Goal: Communication & Community: Share content

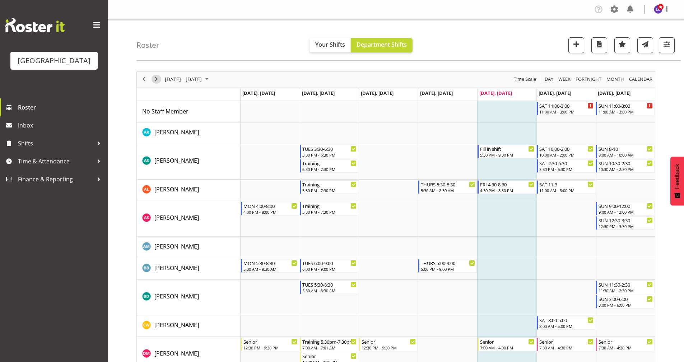
click at [158, 78] on span "Next" at bounding box center [156, 79] width 9 height 9
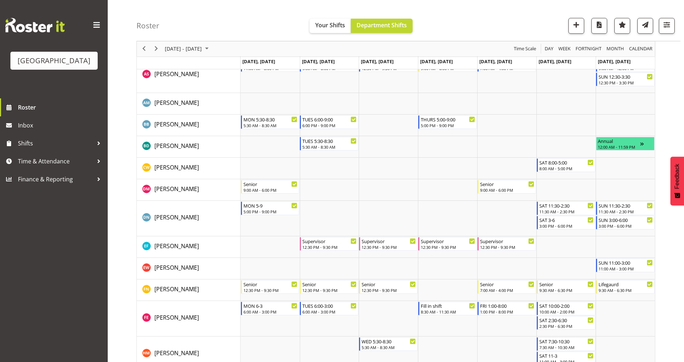
scroll to position [128, 0]
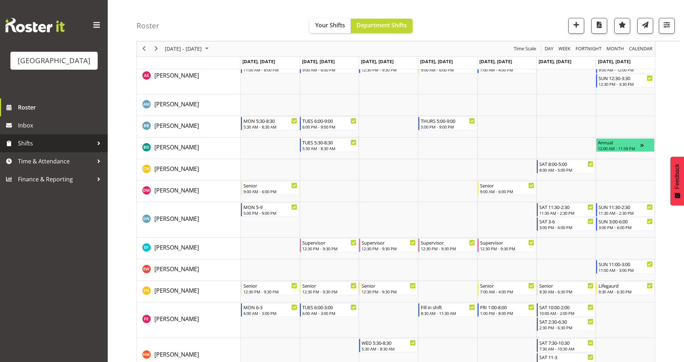
click at [54, 146] on span "Shifts" at bounding box center [55, 143] width 75 height 11
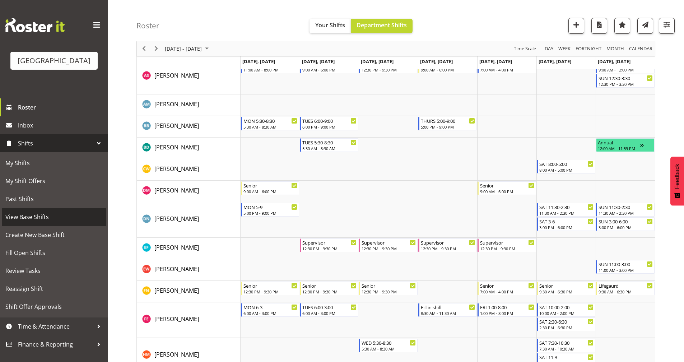
click at [51, 224] on link "View Base Shifts" at bounding box center [54, 217] width 104 height 18
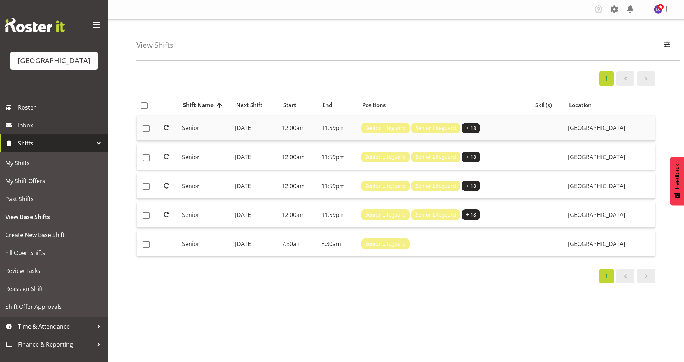
click at [271, 137] on td "Monday, 14th Jul 2025" at bounding box center [255, 129] width 47 height 26
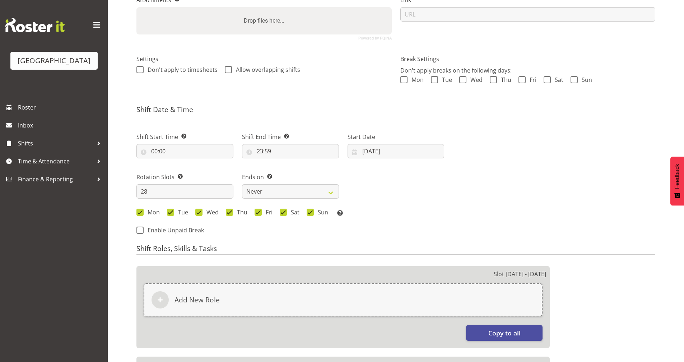
scroll to position [467, 0]
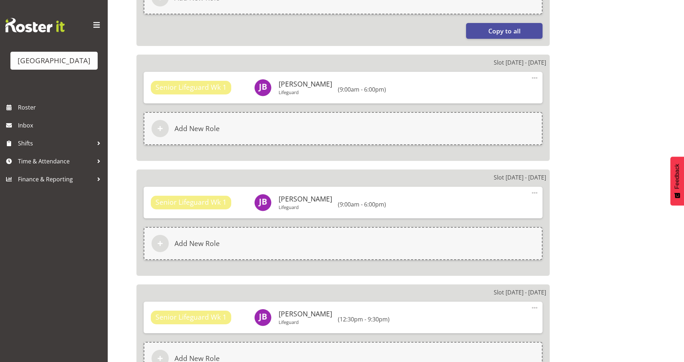
select select
select select "114"
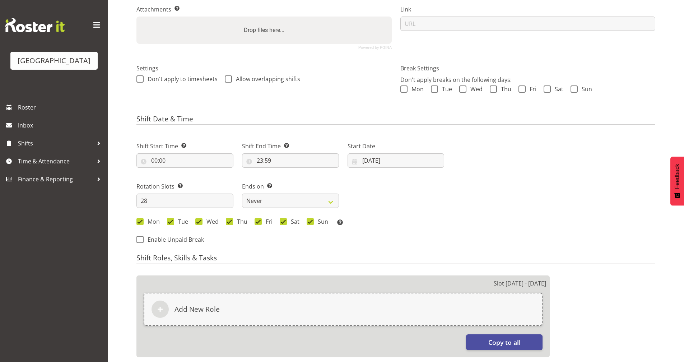
scroll to position [0, 0]
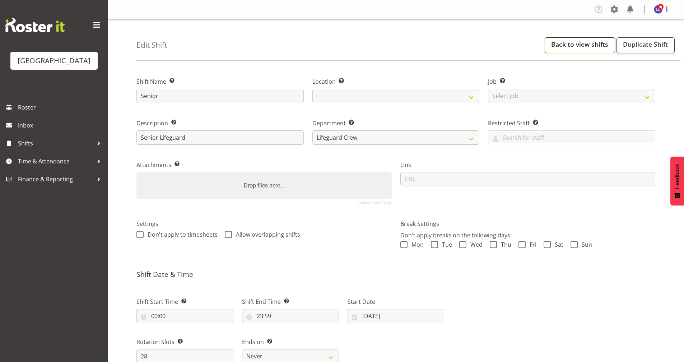
click at [568, 45] on link "Back to view shifts" at bounding box center [580, 45] width 70 height 16
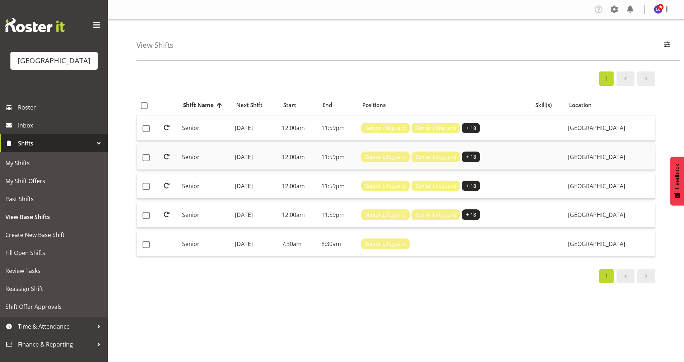
click at [260, 157] on td "Monday, 14th Jul 2025" at bounding box center [255, 157] width 47 height 26
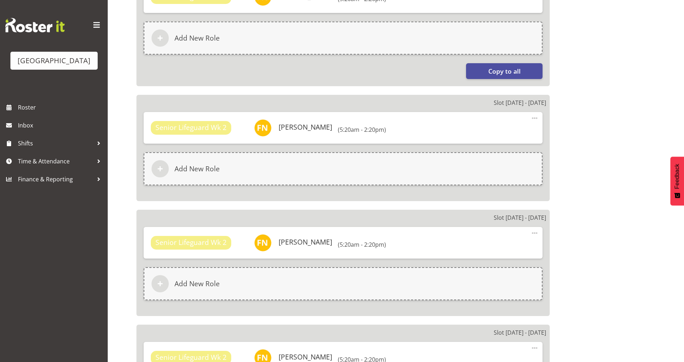
select select
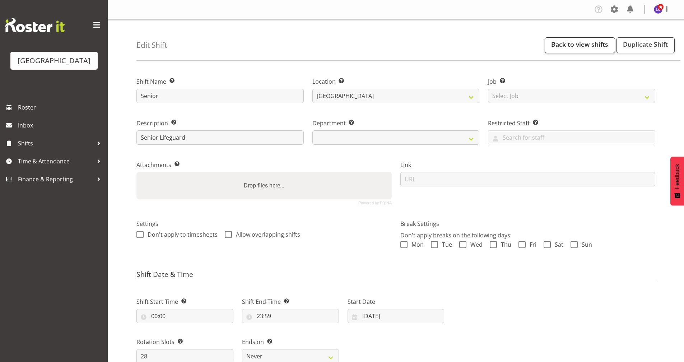
select select "114"
click at [590, 45] on link "Back to view shifts" at bounding box center [580, 45] width 70 height 16
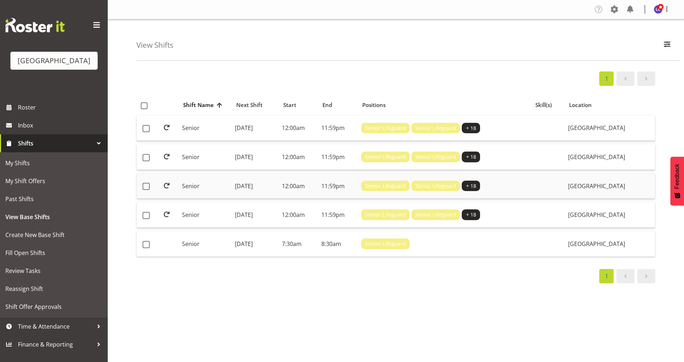
click at [274, 188] on td "[DATE]" at bounding box center [255, 187] width 47 height 26
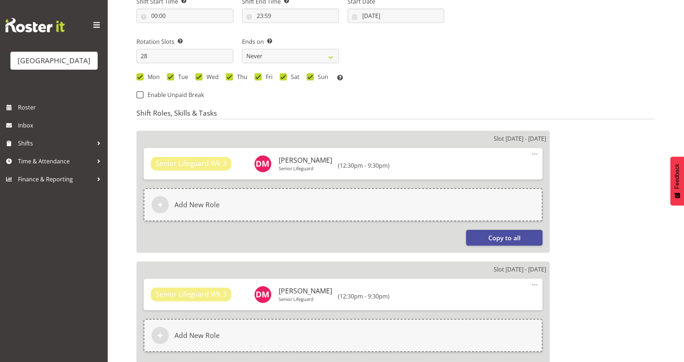
scroll to position [311, 0]
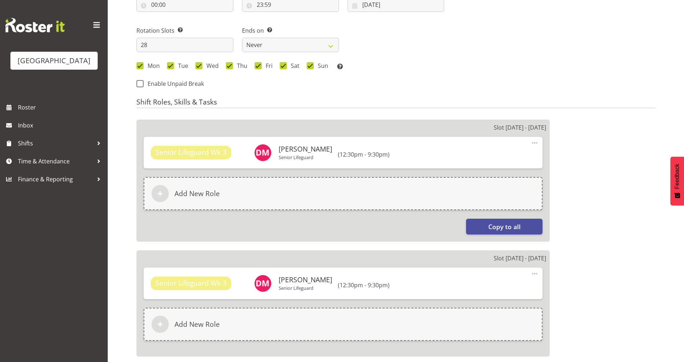
select select
select select "114"
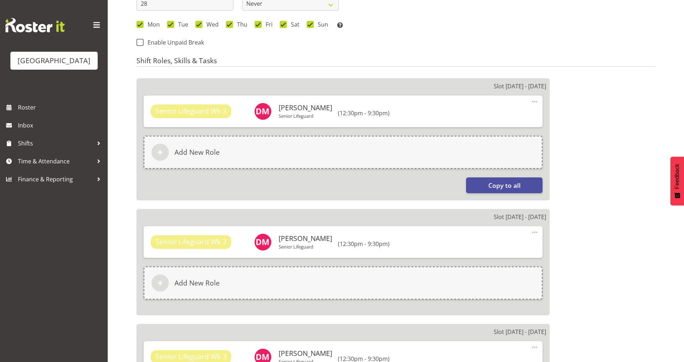
scroll to position [0, 0]
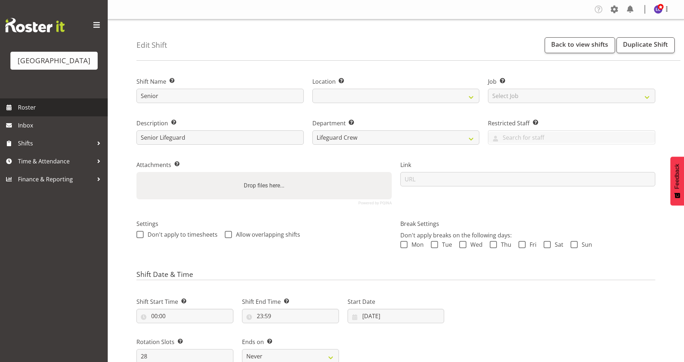
click at [39, 104] on span "Roster" at bounding box center [61, 107] width 86 height 11
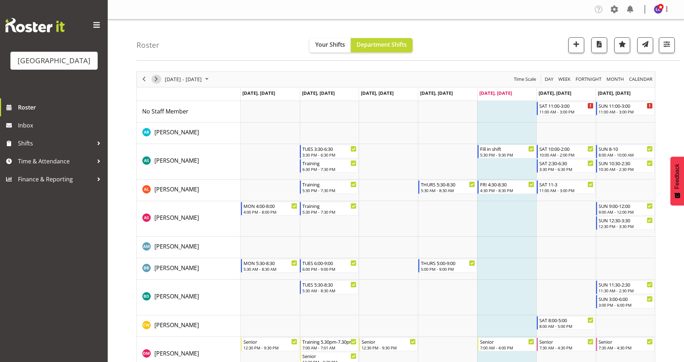
click at [159, 78] on span "Next" at bounding box center [156, 79] width 9 height 9
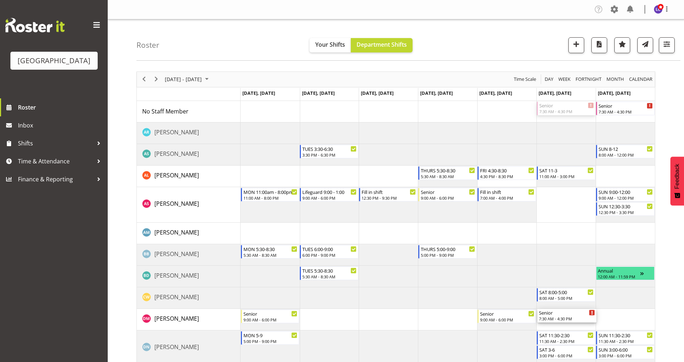
drag, startPoint x: 565, startPoint y: 108, endPoint x: 588, endPoint y: 326, distance: 219.2
drag, startPoint x: 624, startPoint y: 110, endPoint x: 635, endPoint y: 323, distance: 213.7
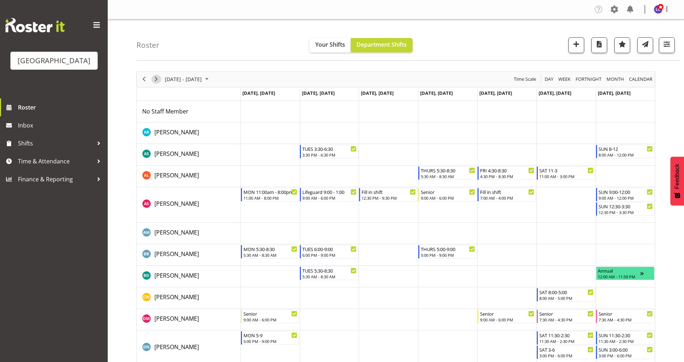
click at [160, 79] on span "Next" at bounding box center [156, 79] width 9 height 9
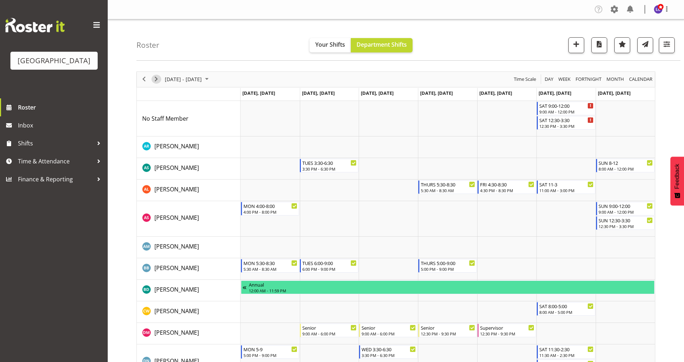
click at [156, 77] on span "Next" at bounding box center [156, 79] width 9 height 9
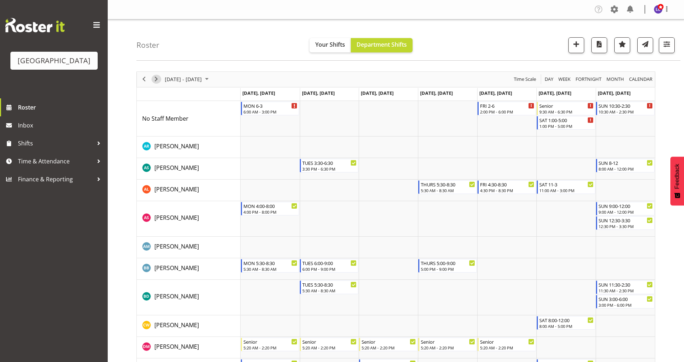
click at [155, 79] on span "Next" at bounding box center [156, 79] width 9 height 9
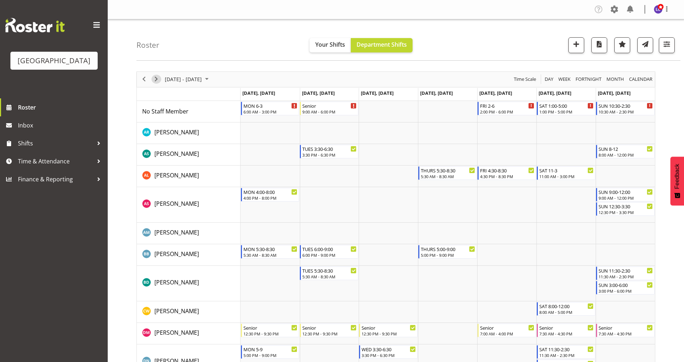
click at [158, 80] on span "Next" at bounding box center [156, 79] width 9 height 9
click at [158, 83] on span "Next" at bounding box center [156, 79] width 9 height 9
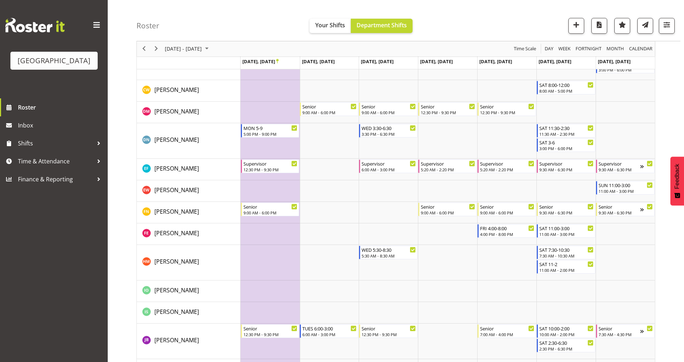
scroll to position [243, 0]
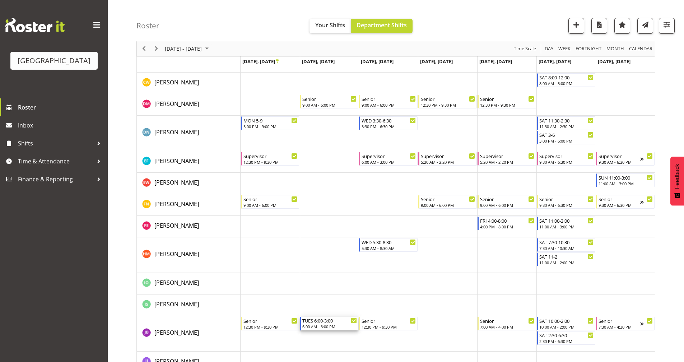
click at [322, 320] on div "TUES 6:00-3:00" at bounding box center [330, 320] width 55 height 7
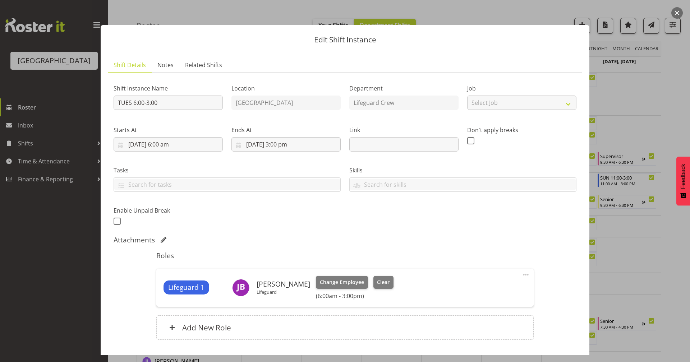
click at [682, 11] on button "button" at bounding box center [676, 12] width 11 height 11
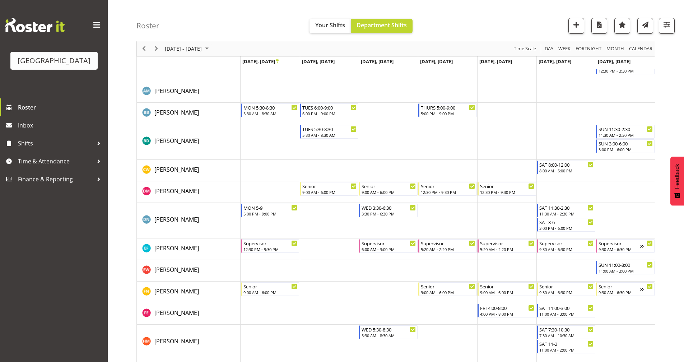
scroll to position [311, 0]
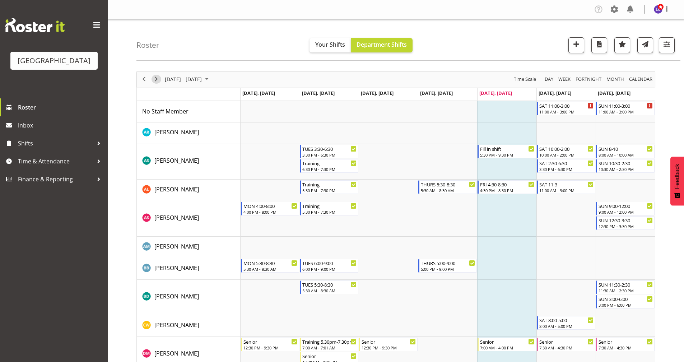
click at [157, 80] on span "Next" at bounding box center [156, 79] width 9 height 9
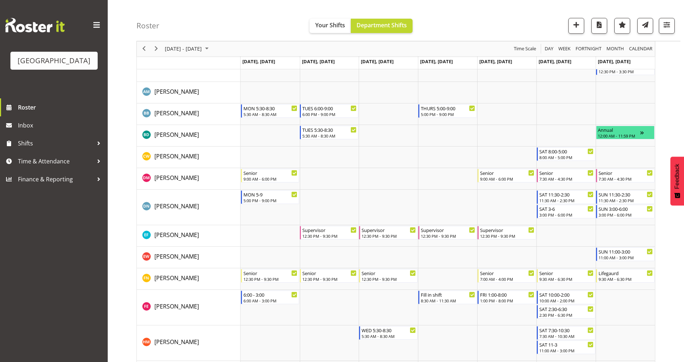
scroll to position [165, 0]
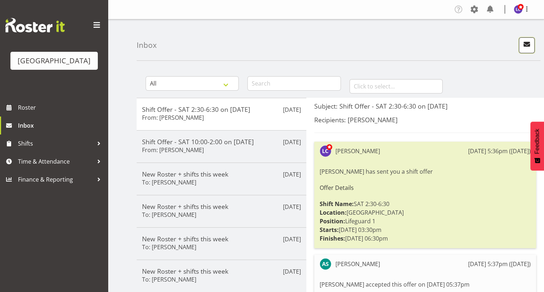
click at [530, 45] on span "button" at bounding box center [526, 44] width 9 height 9
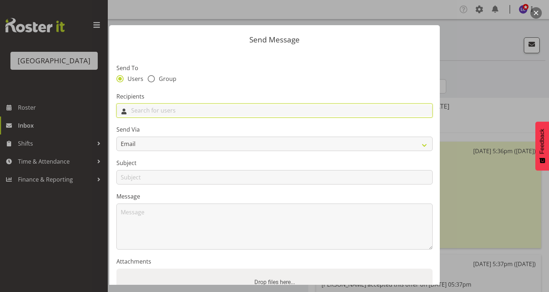
click at [208, 106] on input "text" at bounding box center [274, 110] width 315 height 11
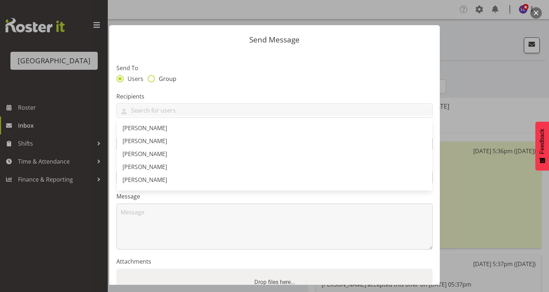
click at [163, 76] on span "Group" at bounding box center [166, 78] width 22 height 7
click at [152, 76] on input "Group" at bounding box center [150, 78] width 5 height 5
radio input "true"
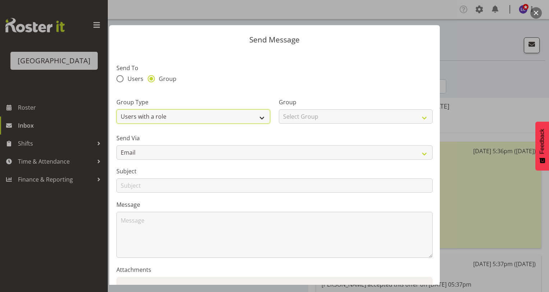
click at [171, 119] on select "Users with a role Users with a skill Primary users in a location All users in a…" at bounding box center [193, 116] width 154 height 14
select select "all_department"
click at [116, 109] on select "Users with a role Users with a skill Primary users in a location All users in a…" at bounding box center [193, 116] width 154 height 14
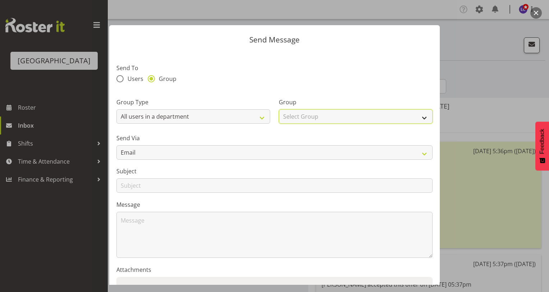
click at [300, 119] on select "Select Group Cleaning Crew Customer Services Crew Lifeguard Crew Maintenance Cr…" at bounding box center [356, 116] width 154 height 14
select select "114"
click at [279, 109] on select "Select Group Cleaning Crew Customer Services Crew Lifeguard Crew Maintenance Cr…" at bounding box center [356, 116] width 154 height 14
click at [236, 142] on label "Send Via" at bounding box center [274, 138] width 316 height 9
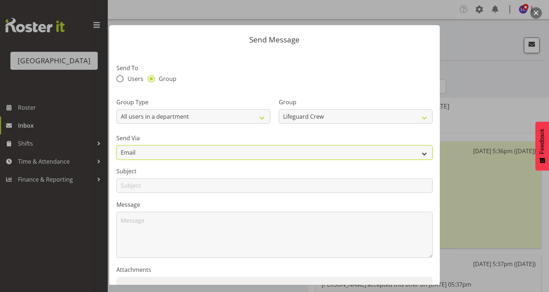
click at [236, 152] on select "Email" at bounding box center [274, 152] width 316 height 14
click at [236, 153] on select "Email" at bounding box center [274, 152] width 316 height 14
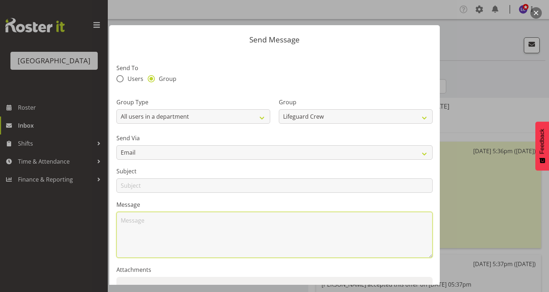
click at [213, 212] on textarea at bounding box center [274, 235] width 316 height 46
type textarea "Good Morning"
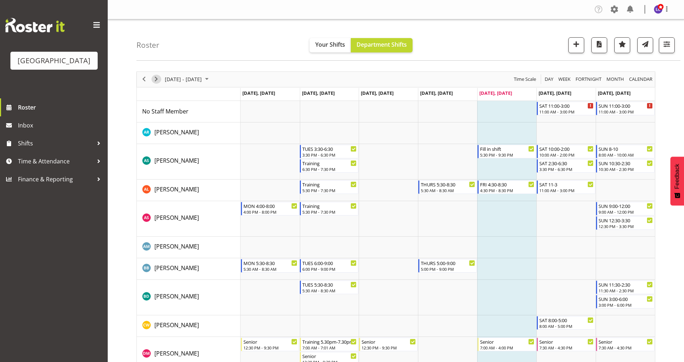
click at [157, 80] on span "Next" at bounding box center [156, 79] width 9 height 9
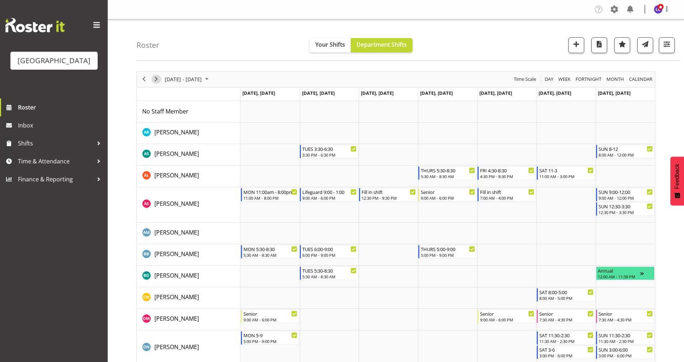
click at [151, 80] on div "next period" at bounding box center [156, 79] width 12 height 15
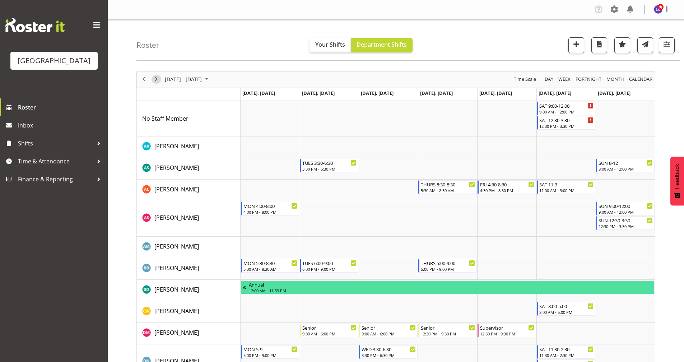
click at [159, 77] on span "Next" at bounding box center [156, 79] width 9 height 9
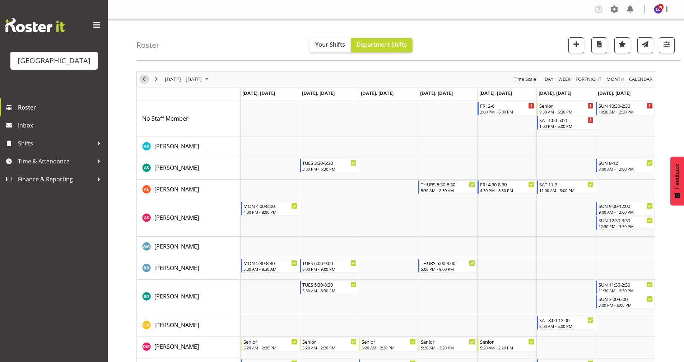
click at [142, 77] on span "Previous" at bounding box center [144, 79] width 9 height 9
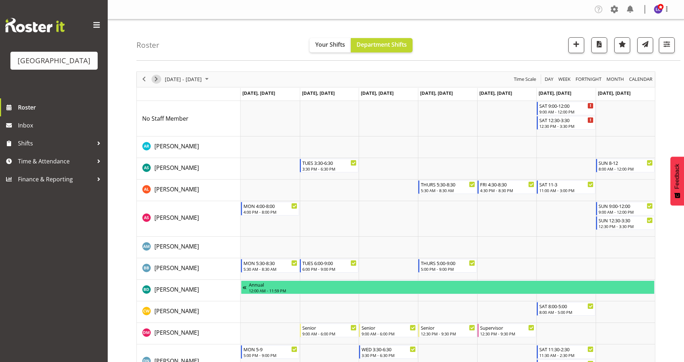
click at [158, 84] on div "next period" at bounding box center [156, 79] width 12 height 15
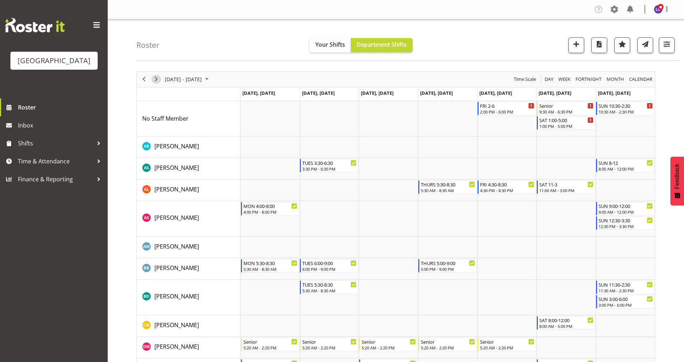
click at [157, 81] on span "Next" at bounding box center [156, 79] width 9 height 9
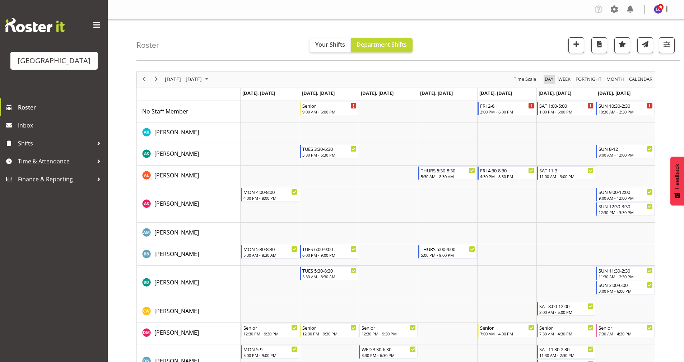
click at [550, 77] on span "Day" at bounding box center [549, 79] width 10 height 9
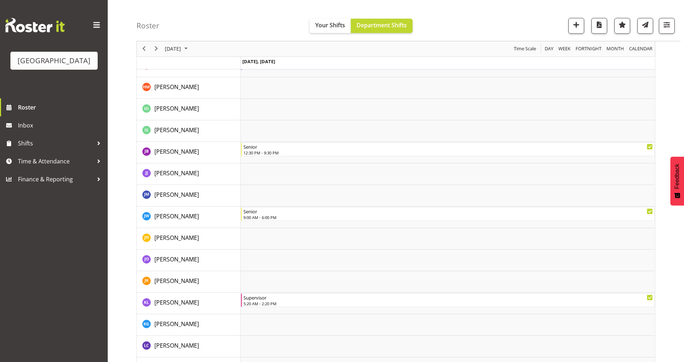
scroll to position [307, 0]
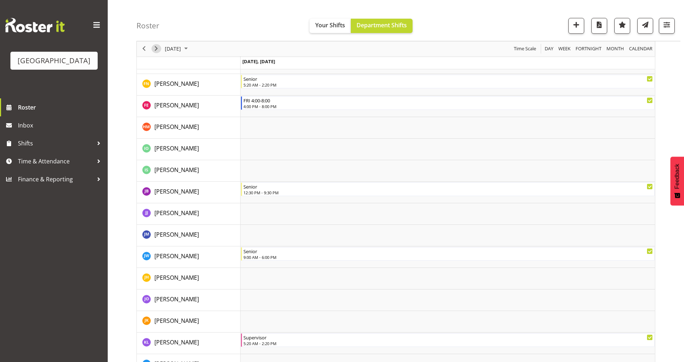
click at [156, 48] on span "Next" at bounding box center [156, 49] width 9 height 9
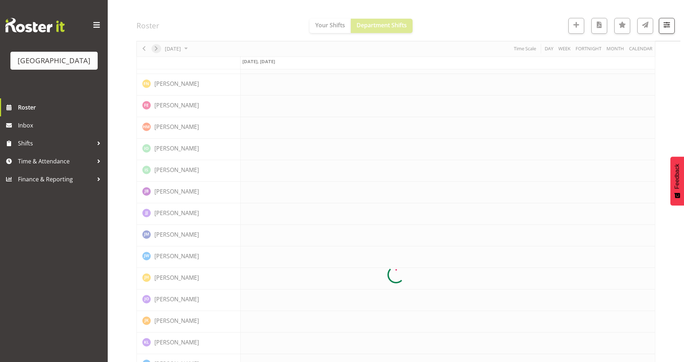
scroll to position [0, 0]
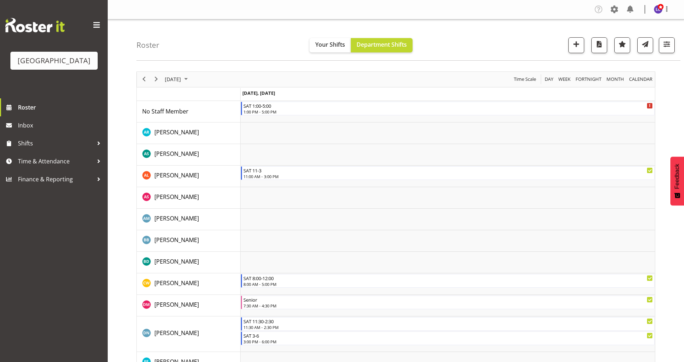
click at [618, 17] on div "Company Settings Roles & Skills Tasks Jobs Employees Locations & Departments Ac…" at bounding box center [396, 9] width 577 height 19
click at [618, 13] on span at bounding box center [614, 9] width 11 height 11
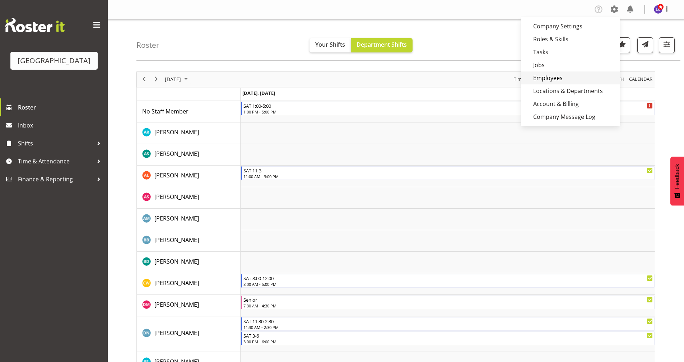
click at [565, 75] on link "Employees" at bounding box center [571, 77] width 100 height 13
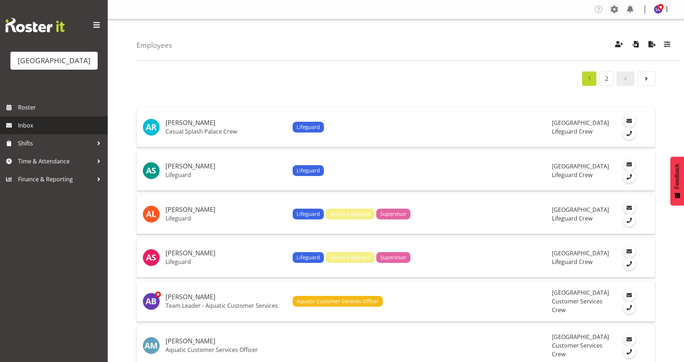
click at [50, 130] on span "Inbox" at bounding box center [61, 125] width 86 height 11
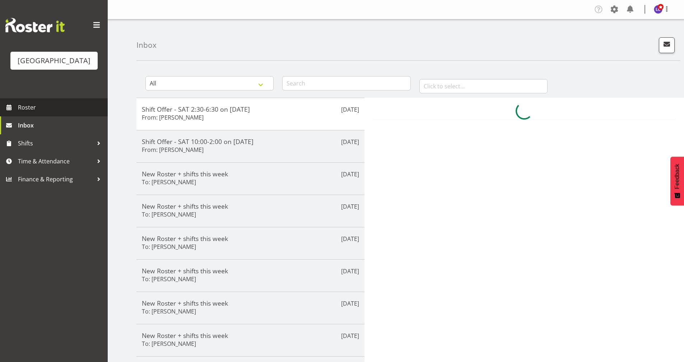
click at [55, 112] on span "Roster" at bounding box center [61, 107] width 86 height 11
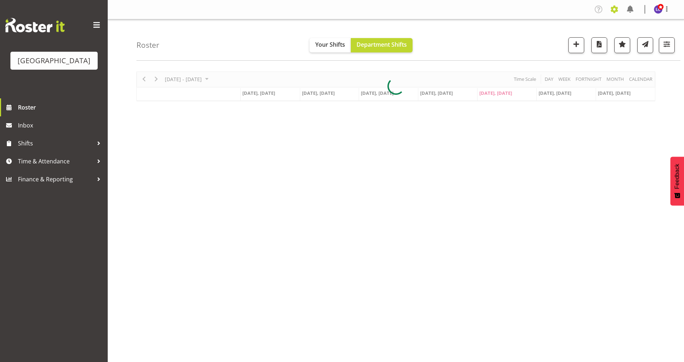
click at [612, 8] on span at bounding box center [614, 9] width 11 height 11
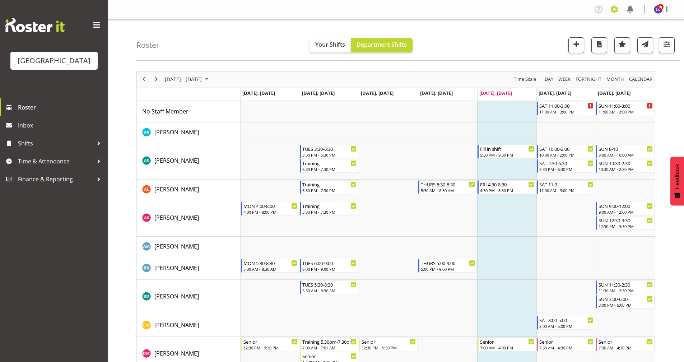
click at [617, 8] on span at bounding box center [614, 9] width 11 height 11
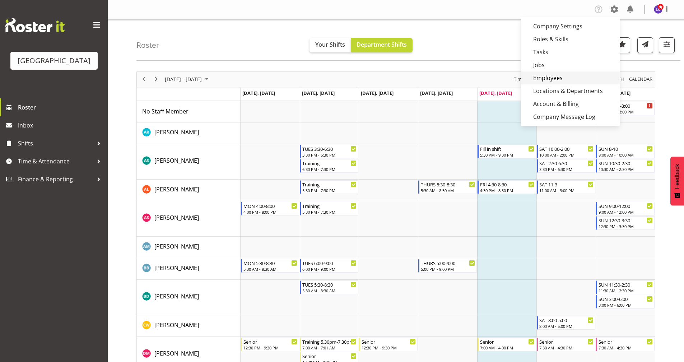
click at [563, 80] on link "Employees" at bounding box center [571, 77] width 100 height 13
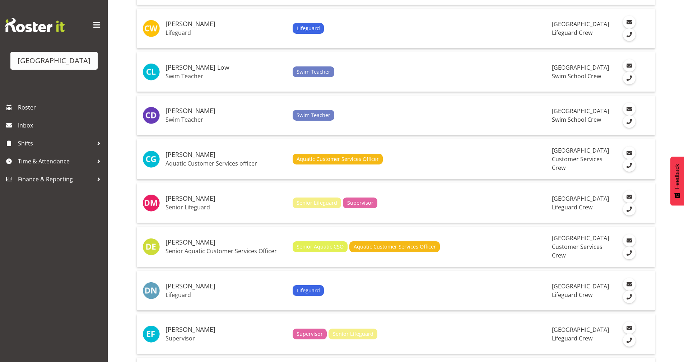
scroll to position [779, 0]
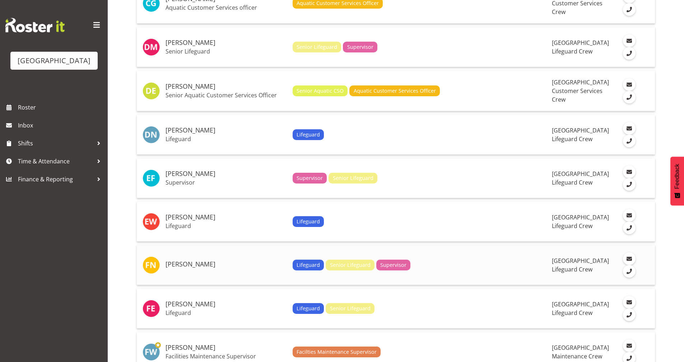
click at [197, 266] on h5 "[PERSON_NAME]" at bounding box center [226, 264] width 121 height 7
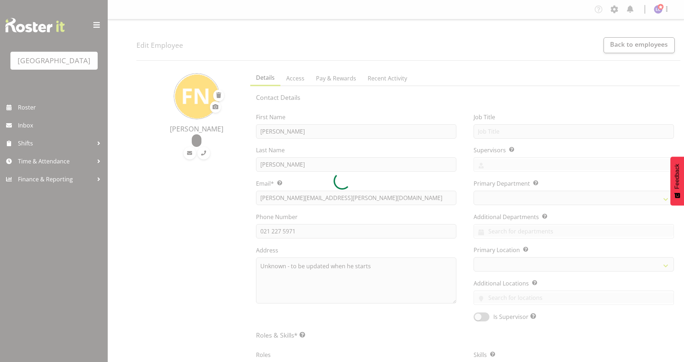
select select
select select "114"
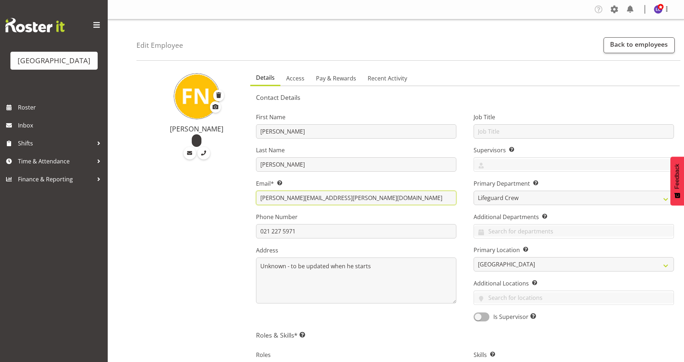
drag, startPoint x: 330, startPoint y: 195, endPoint x: 236, endPoint y: 196, distance: 94.1
click at [236, 196] on div "[PERSON_NAME] Details Access Pay & Rewards Recent Activity Contact Details Firs…" at bounding box center [411, 345] width 548 height 559
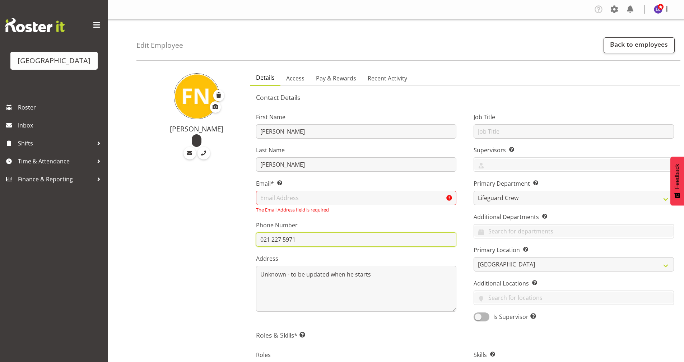
drag, startPoint x: 383, startPoint y: 235, endPoint x: 208, endPoint y: 230, distance: 175.4
click at [207, 230] on div "Felix Nicols Details Access Pay & Rewards Recent Activity Contact Details First…" at bounding box center [411, 345] width 548 height 559
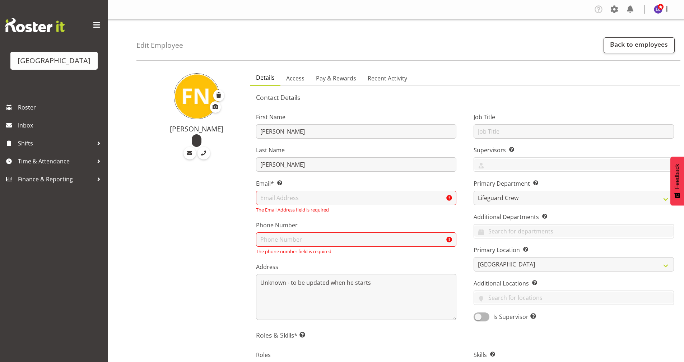
drag, startPoint x: 413, startPoint y: 272, endPoint x: 387, endPoint y: 279, distance: 27.5
click at [376, 279] on div "Address Unknown - to be updated when he starts" at bounding box center [356, 291] width 200 height 57
drag, startPoint x: 401, startPoint y: 285, endPoint x: 218, endPoint y: 282, distance: 182.9
click at [218, 283] on div "Felix Nicols Details Access Pay & Rewards Recent Activity Contact Details First…" at bounding box center [411, 345] width 548 height 559
click at [298, 196] on input "text" at bounding box center [356, 198] width 200 height 14
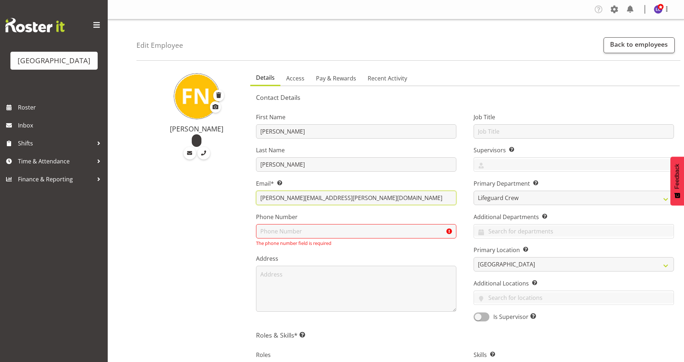
type input "[PERSON_NAME][EMAIL_ADDRESS][PERSON_NAME][DOMAIN_NAME]"
click at [292, 230] on input "text" at bounding box center [356, 231] width 200 height 14
type input "0275489085"
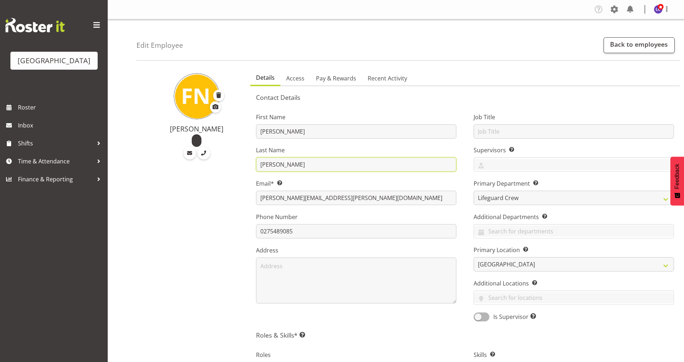
click at [273, 167] on input "Nicols" at bounding box center [356, 164] width 200 height 14
click at [295, 170] on input "Nicols" at bounding box center [356, 164] width 200 height 14
click at [364, 204] on input "[PERSON_NAME][EMAIL_ADDRESS][PERSON_NAME][DOMAIN_NAME]" at bounding box center [356, 198] width 200 height 14
click at [269, 167] on input "Nicolls" at bounding box center [356, 164] width 200 height 14
type input "Nicholls"
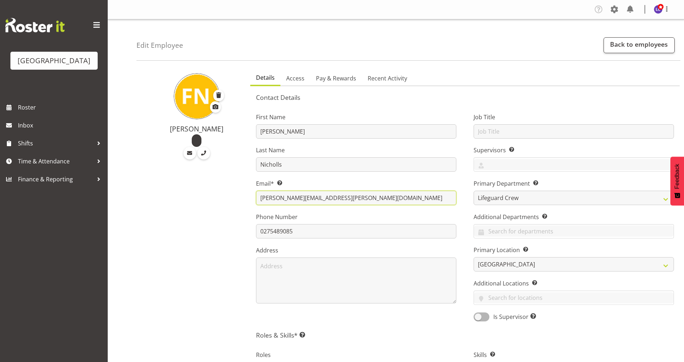
click at [350, 197] on input "[PERSON_NAME][EMAIL_ADDRESS][PERSON_NAME][DOMAIN_NAME]" at bounding box center [356, 198] width 200 height 14
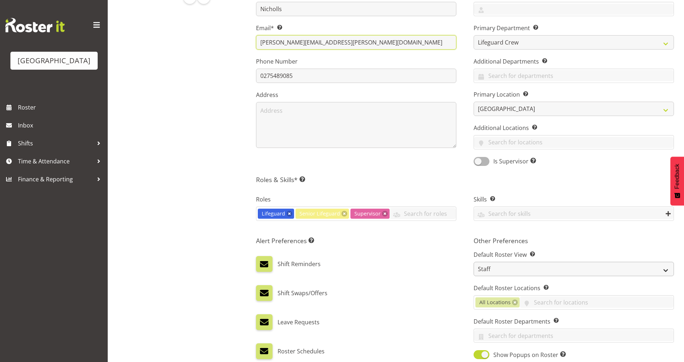
scroll to position [268, 0]
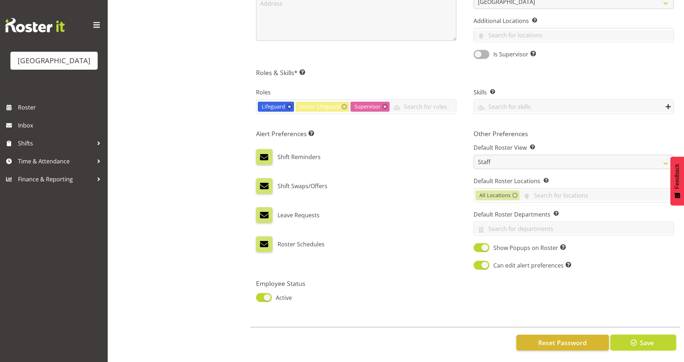
click at [629, 337] on button "Save" at bounding box center [644, 343] width 66 height 16
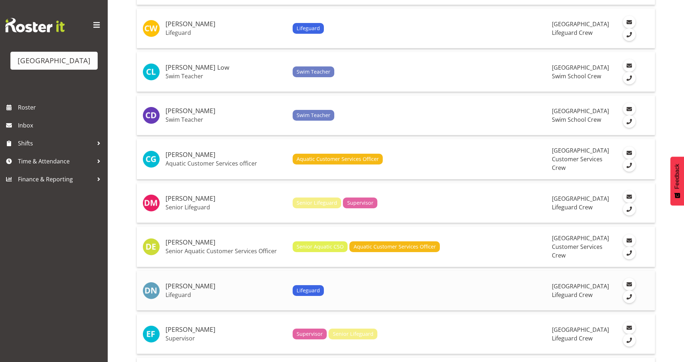
scroll to position [779, 0]
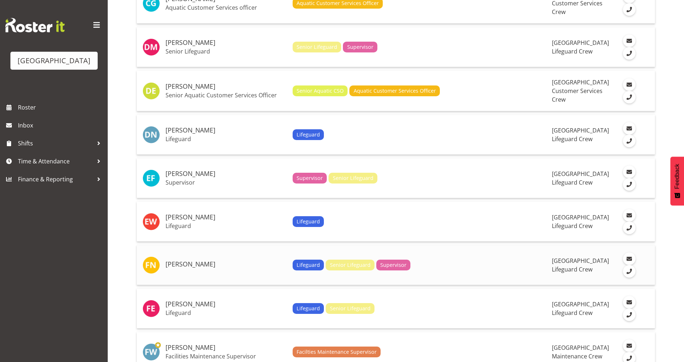
click at [207, 271] on td "[PERSON_NAME]" at bounding box center [226, 265] width 127 height 40
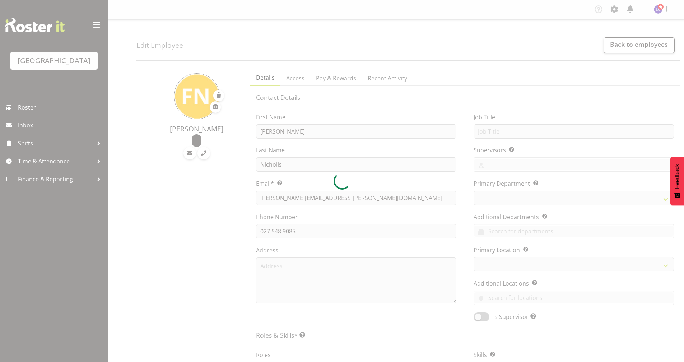
select select
select select "114"
select select "83"
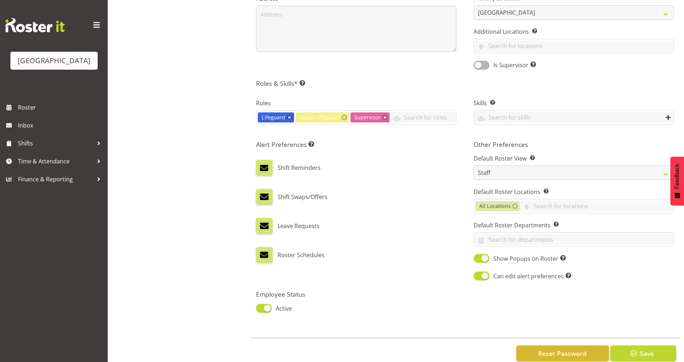
scroll to position [268, 0]
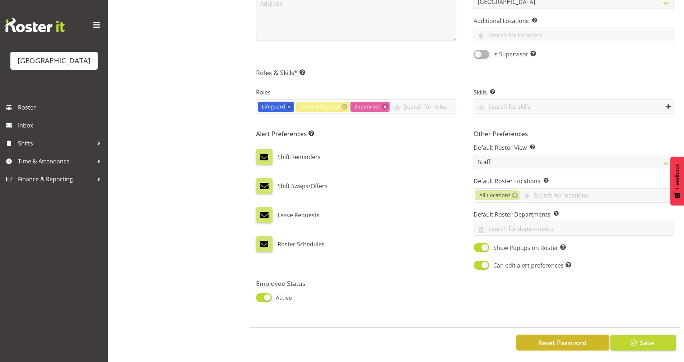
click at [550, 338] on span "Reset Password" at bounding box center [563, 342] width 49 height 9
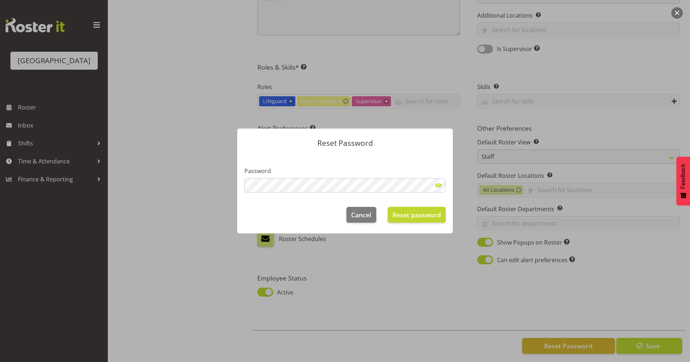
click at [283, 176] on div "Password" at bounding box center [344, 180] width 201 height 26
click at [404, 212] on span "Reset password" at bounding box center [416, 214] width 49 height 9
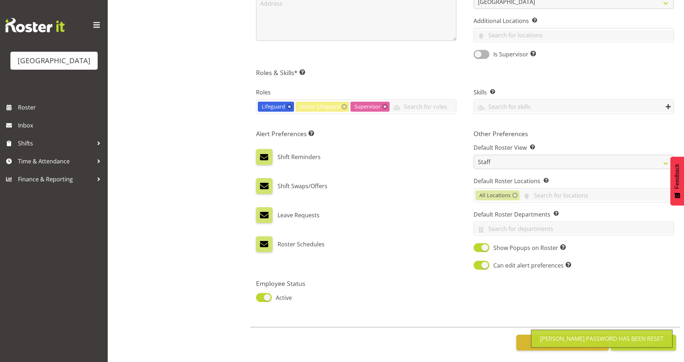
scroll to position [0, 0]
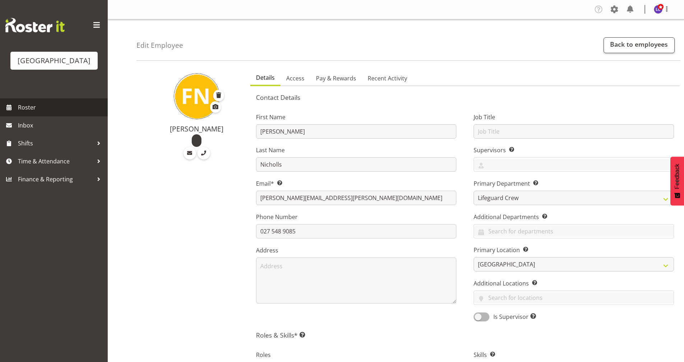
click at [27, 107] on span "Roster" at bounding box center [61, 107] width 86 height 11
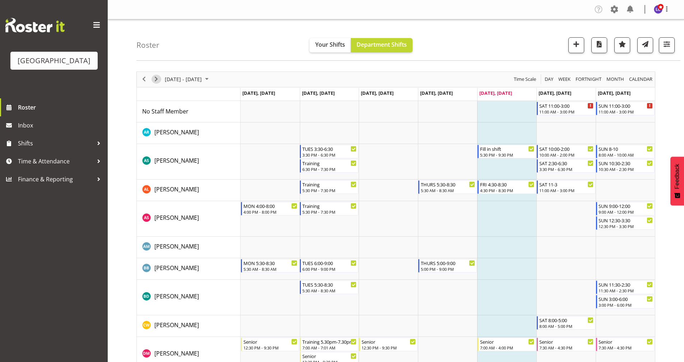
click at [155, 78] on span "Next" at bounding box center [156, 79] width 9 height 9
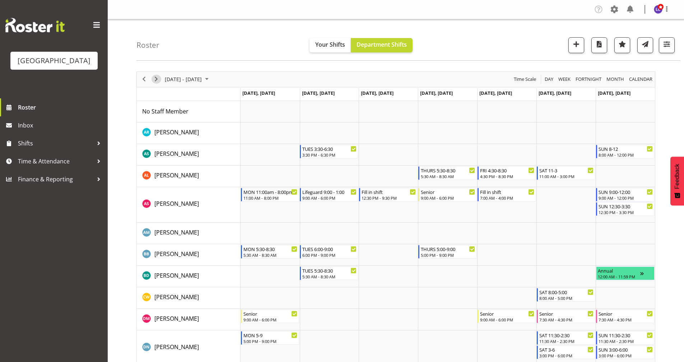
click at [155, 80] on span "Next" at bounding box center [156, 79] width 9 height 9
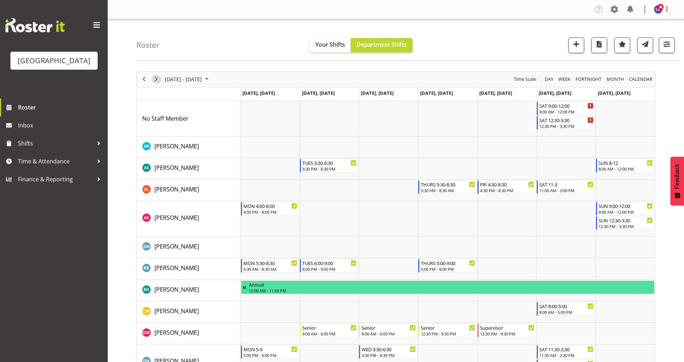
click at [157, 76] on span "Next" at bounding box center [156, 79] width 9 height 9
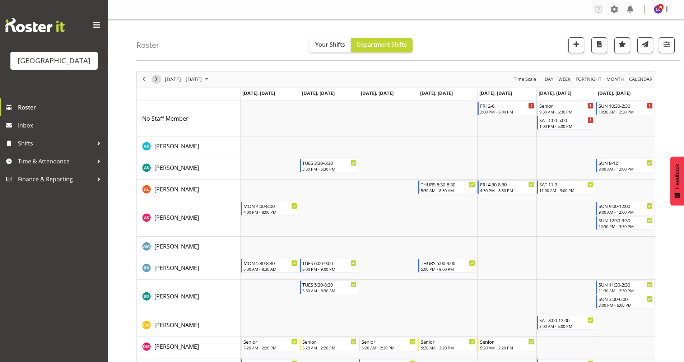
click at [157, 80] on span "Next" at bounding box center [156, 79] width 9 height 9
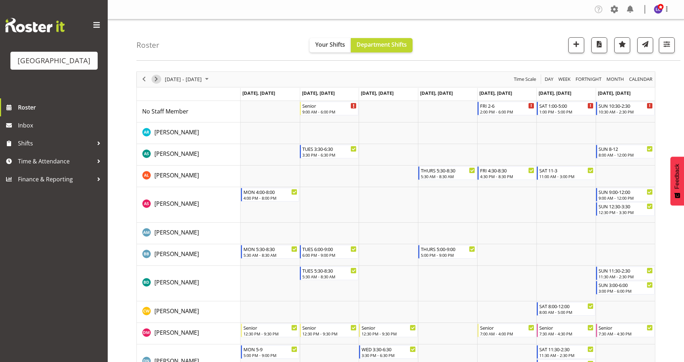
click at [154, 76] on span "Next" at bounding box center [156, 79] width 9 height 9
click at [146, 82] on span "Previous" at bounding box center [144, 79] width 9 height 9
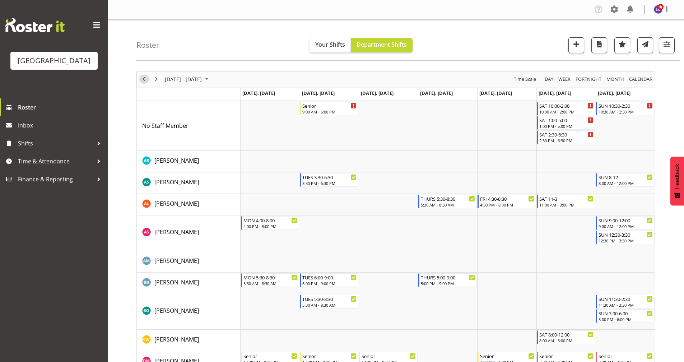
click at [146, 82] on span "Previous" at bounding box center [144, 79] width 9 height 9
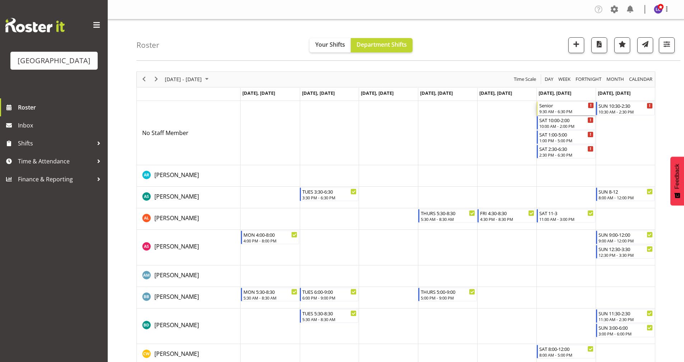
click at [562, 107] on div "Senior" at bounding box center [567, 105] width 55 height 7
click at [0, 0] on div at bounding box center [0, 0] width 0 height 0
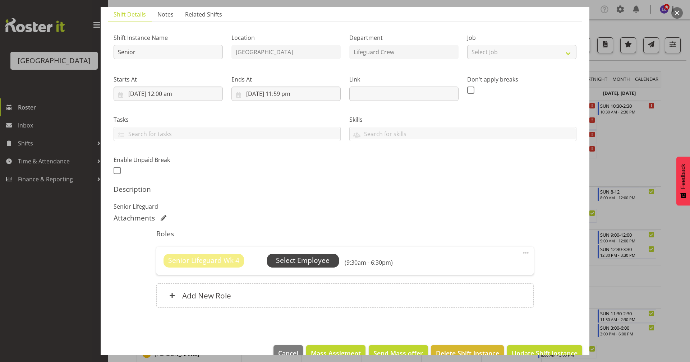
scroll to position [68, 0]
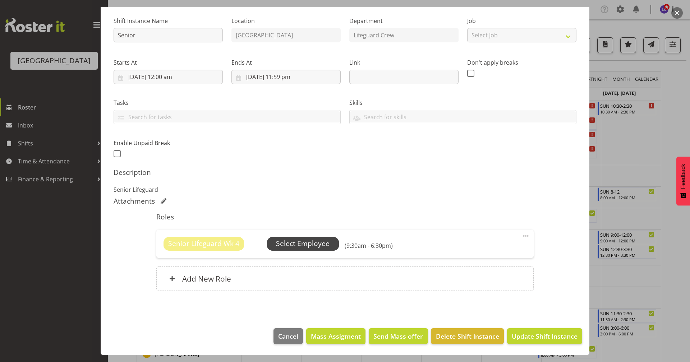
click at [325, 249] on span "Select Employee" at bounding box center [303, 244] width 54 height 10
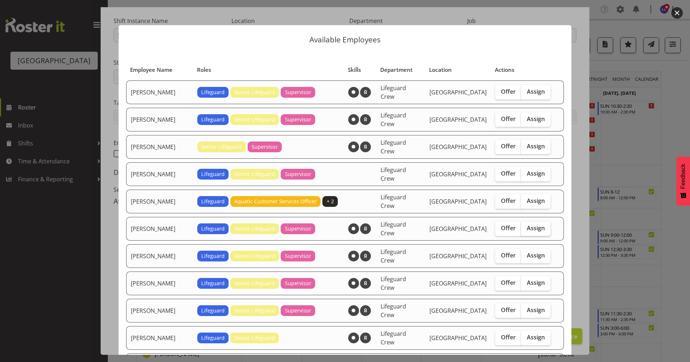
click at [535, 225] on span "Assign" at bounding box center [536, 228] width 18 height 7
click at [526, 226] on input "Assign" at bounding box center [523, 228] width 5 height 5
checkbox input "true"
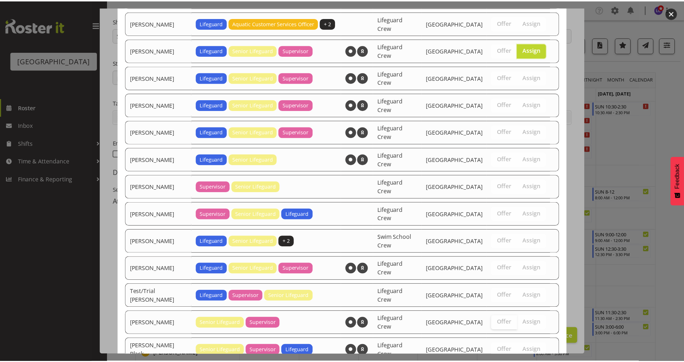
scroll to position [182, 0]
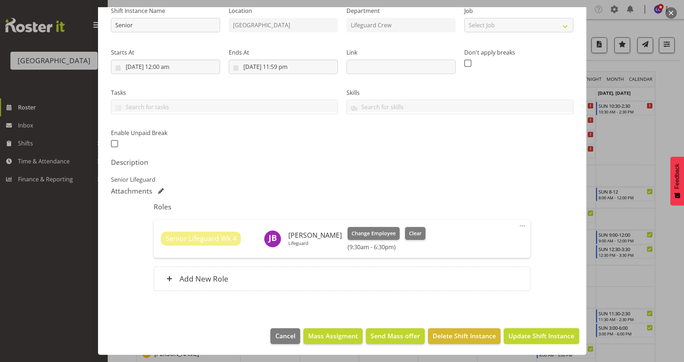
click at [528, 333] on span "Update Shift Instance" at bounding box center [542, 335] width 66 height 9
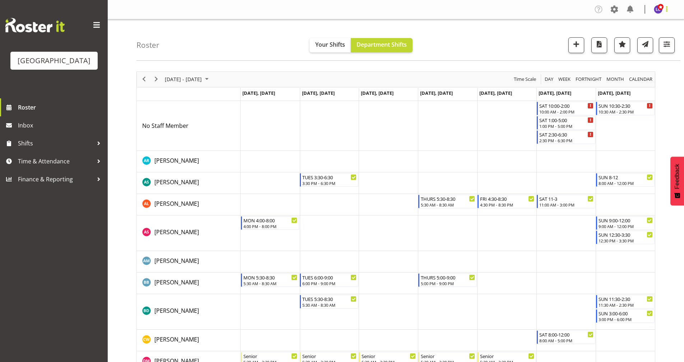
click at [670, 11] on span at bounding box center [667, 9] width 9 height 9
click at [615, 10] on span at bounding box center [614, 9] width 11 height 11
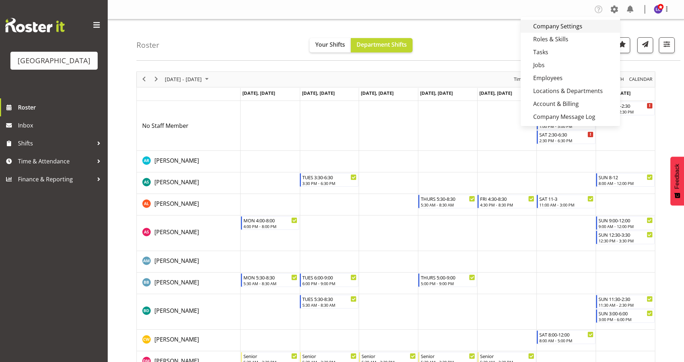
click at [556, 28] on link "Company Settings" at bounding box center [571, 26] width 100 height 13
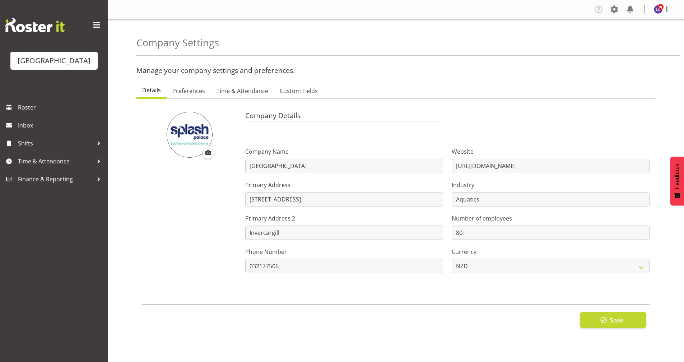
select select "[DATE]"
select select "1_day_before"
click at [188, 95] on span "Preferences" at bounding box center [188, 91] width 33 height 9
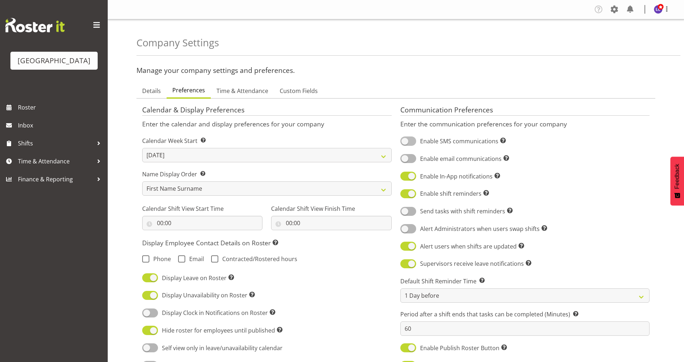
click at [417, 146] on span "Enable SMS communications Turn on or off SMS communications for your entire com…" at bounding box center [461, 141] width 90 height 9
click at [405, 144] on input "Enable SMS communications Turn on or off SMS communications for your entire com…" at bounding box center [403, 141] width 5 height 5
checkbox input "true"
click at [412, 159] on span at bounding box center [409, 158] width 16 height 9
click at [405, 159] on input "Enable email communications Turn on or off email communications for your entire…" at bounding box center [403, 158] width 5 height 5
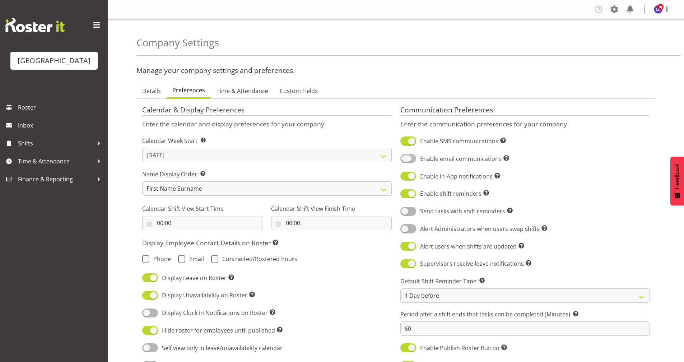
checkbox input "true"
click at [414, 212] on span at bounding box center [409, 211] width 16 height 9
click at [405, 212] on input "Send tasks with shift reminders Include tasks into shift reminders" at bounding box center [403, 211] width 5 height 5
checkbox input "true"
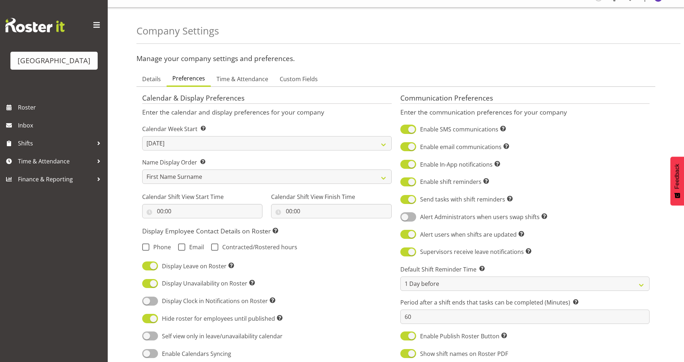
scroll to position [1, 0]
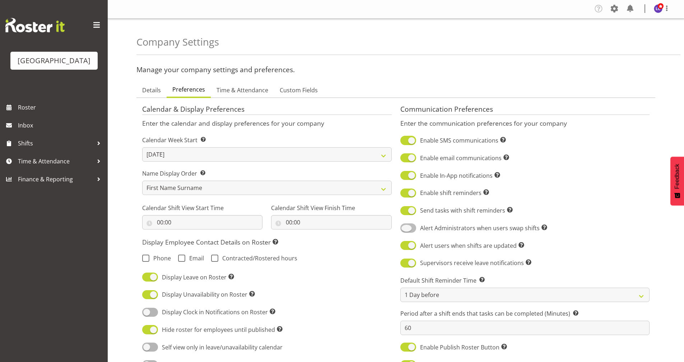
click at [413, 228] on span at bounding box center [409, 227] width 16 height 9
click at [405, 228] on input "Alert Administrators when users swap shifts Sends a notification to Administrat…" at bounding box center [403, 228] width 5 height 5
checkbox input "true"
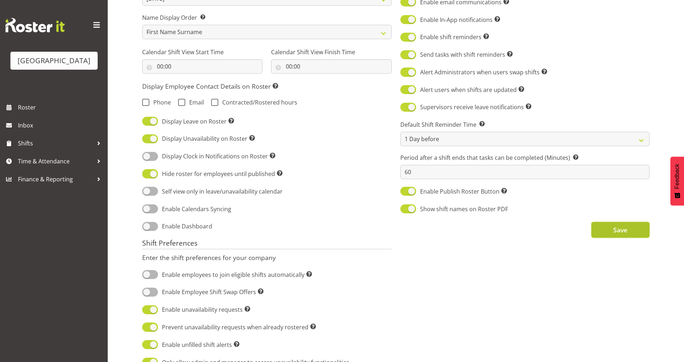
click at [608, 229] on button "Save" at bounding box center [621, 230] width 58 height 16
click at [608, 230] on button "Save" at bounding box center [621, 230] width 58 height 16
click at [629, 230] on button "Save" at bounding box center [621, 230] width 58 height 16
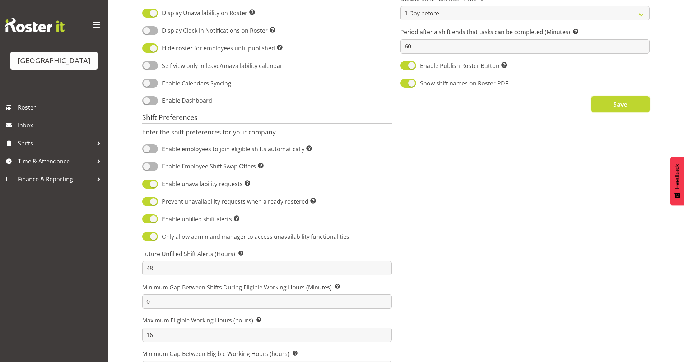
scroll to position [312, 0]
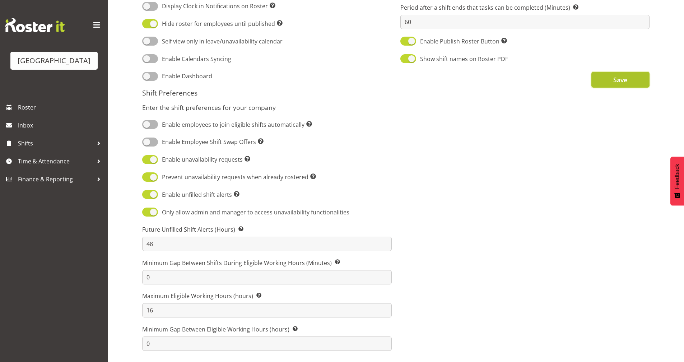
click at [607, 76] on button "Save" at bounding box center [621, 80] width 58 height 16
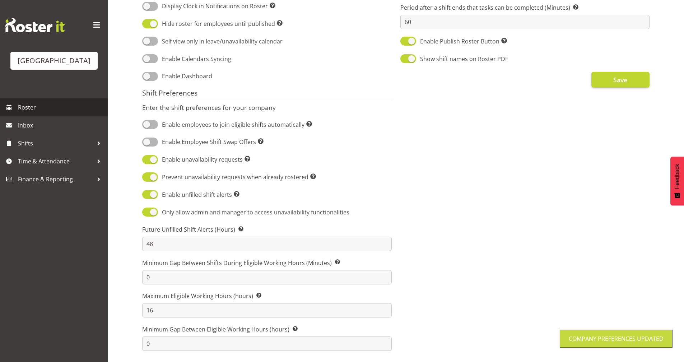
click at [37, 107] on span "Roster" at bounding box center [61, 107] width 86 height 11
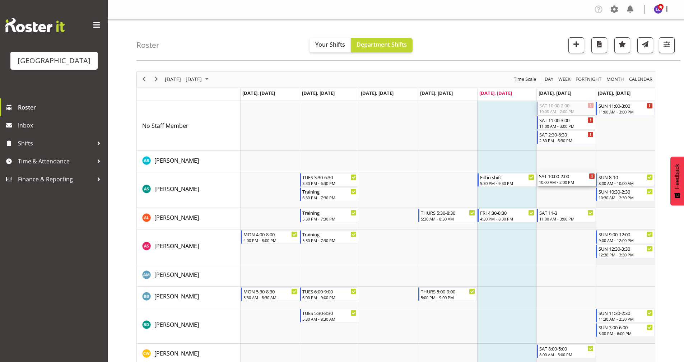
drag, startPoint x: 580, startPoint y: 109, endPoint x: 585, endPoint y: 179, distance: 69.5
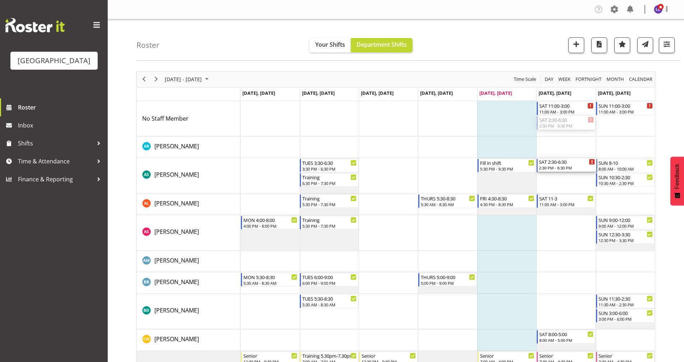
drag, startPoint x: 576, startPoint y: 121, endPoint x: 574, endPoint y: 180, distance: 58.9
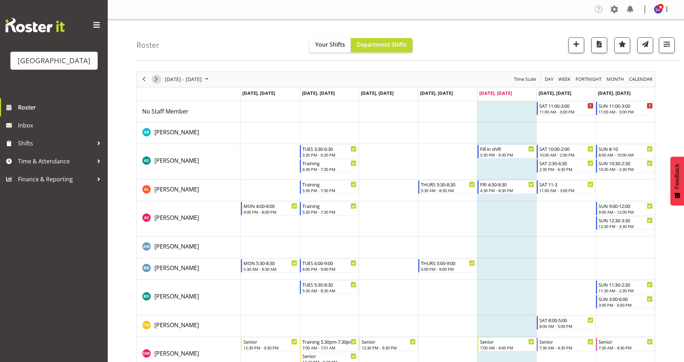
click at [153, 82] on span "Next" at bounding box center [156, 79] width 9 height 9
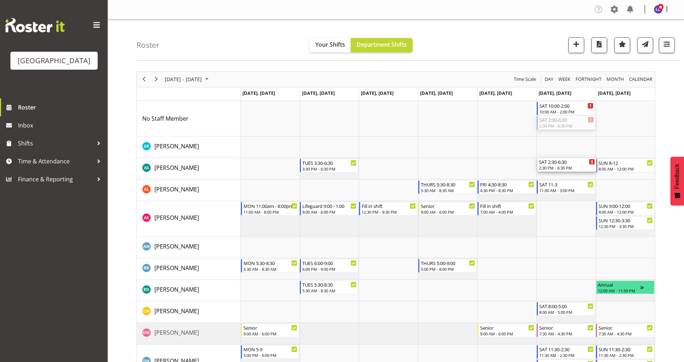
drag, startPoint x: 566, startPoint y: 125, endPoint x: 566, endPoint y: 171, distance: 45.6
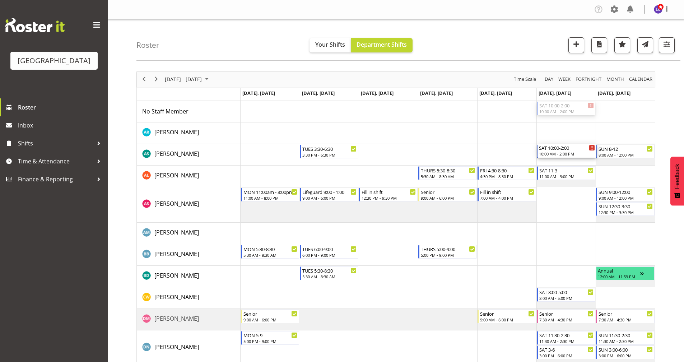
drag, startPoint x: 565, startPoint y: 109, endPoint x: 564, endPoint y: 147, distance: 38.1
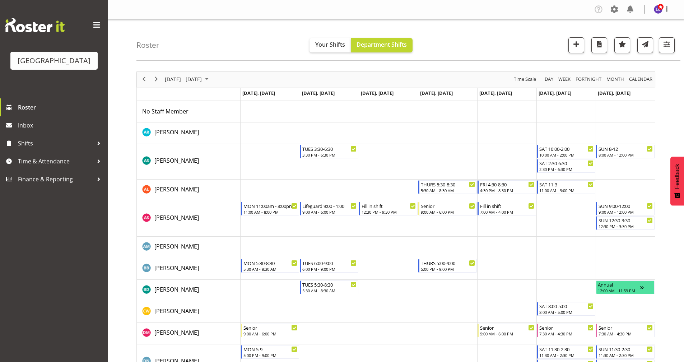
click at [159, 84] on div "next period" at bounding box center [156, 79] width 12 height 15
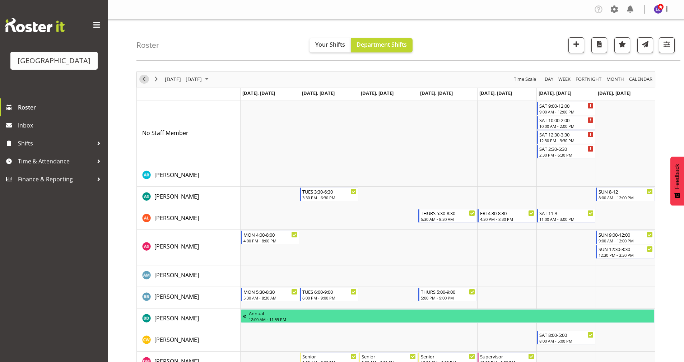
click at [145, 80] on span "Previous" at bounding box center [144, 79] width 9 height 9
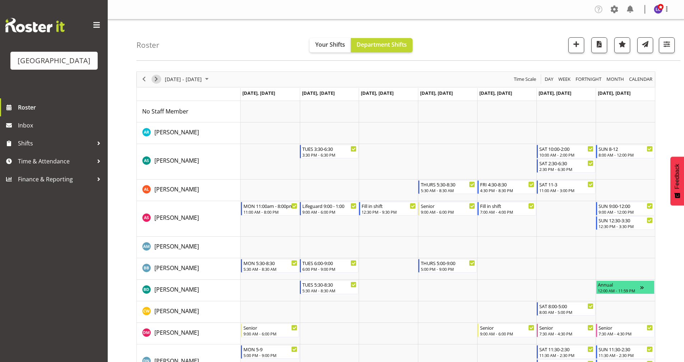
click at [156, 82] on span "Next" at bounding box center [156, 79] width 9 height 9
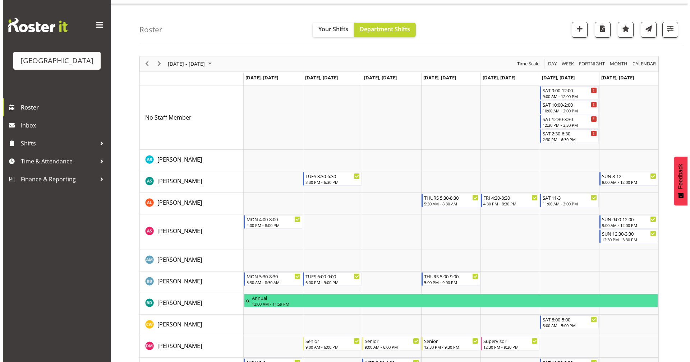
scroll to position [11, 0]
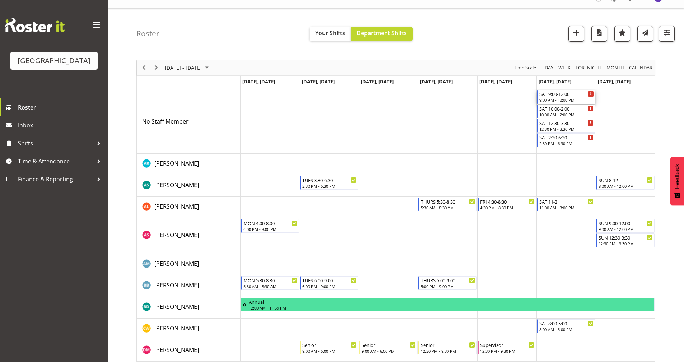
click at [563, 100] on div "9:00 AM - 12:00 PM" at bounding box center [567, 100] width 55 height 6
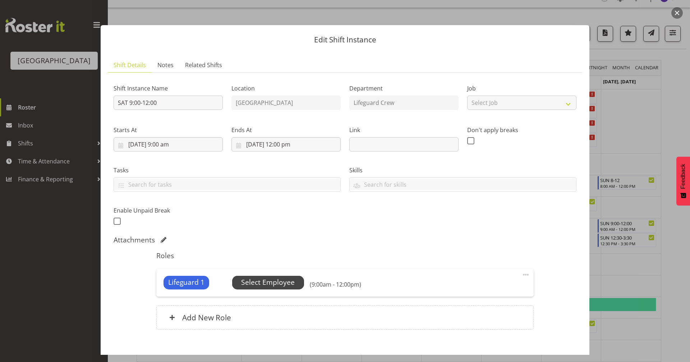
click at [290, 282] on span "Select Employee" at bounding box center [268, 282] width 54 height 10
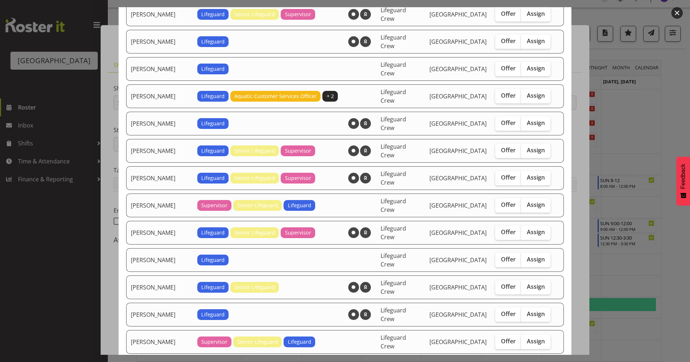
scroll to position [161, 0]
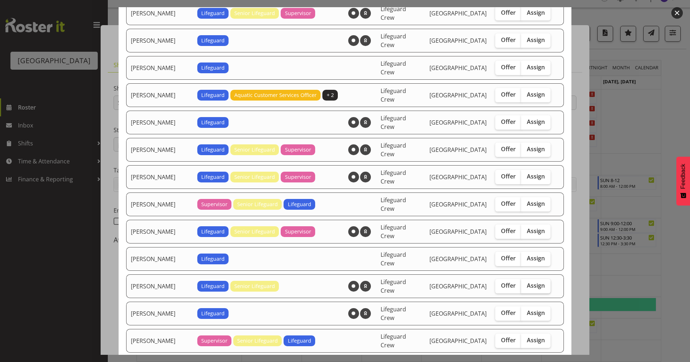
click at [535, 279] on label "Assign" at bounding box center [535, 286] width 29 height 14
click at [526, 283] on input "Assign" at bounding box center [523, 285] width 5 height 5
checkbox input "true"
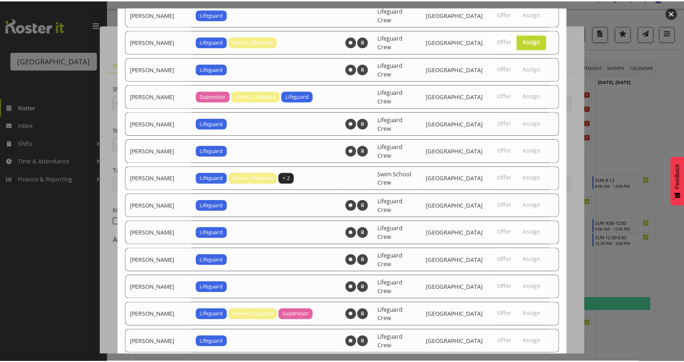
scroll to position [475, 0]
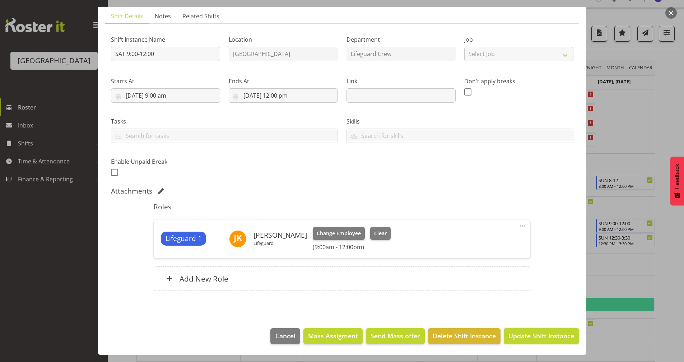
click at [536, 328] on button "Update Shift Instance" at bounding box center [541, 336] width 75 height 16
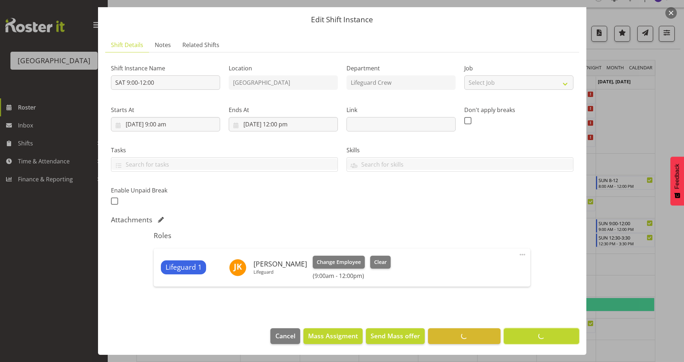
scroll to position [20, 0]
click at [537, 335] on footer "Cancel Mass Assigment Send Mass offer Delete Shift Instance Update Shift Instan…" at bounding box center [342, 338] width 489 height 34
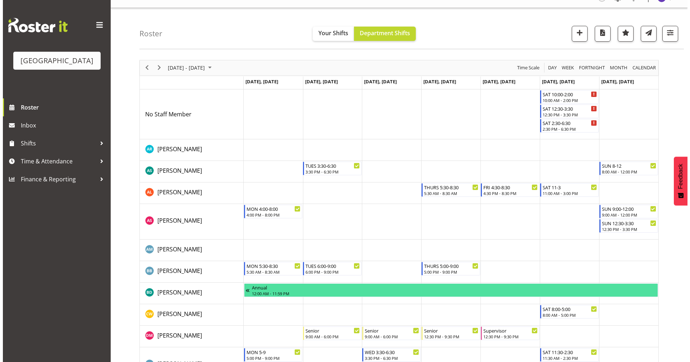
scroll to position [0, 0]
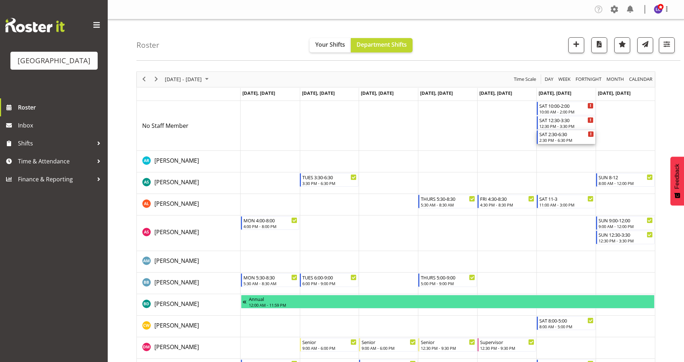
click at [563, 142] on div "2:30 PM - 6:30 PM" at bounding box center [567, 140] width 55 height 6
click at [0, 0] on div at bounding box center [0, 0] width 0 height 0
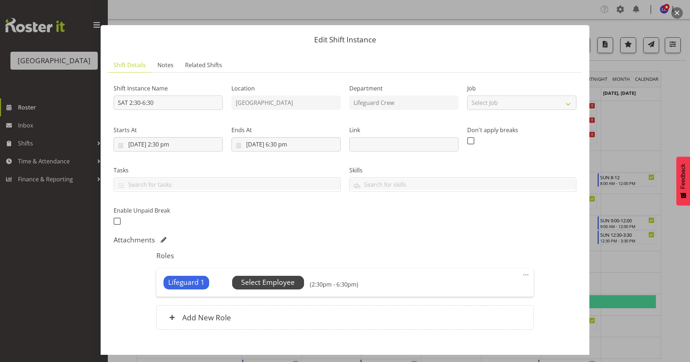
click at [276, 288] on span "Select Employee" at bounding box center [268, 282] width 54 height 10
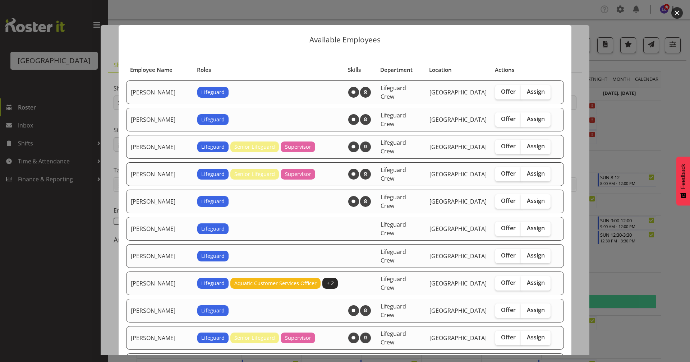
click at [638, 129] on div at bounding box center [345, 181] width 690 height 362
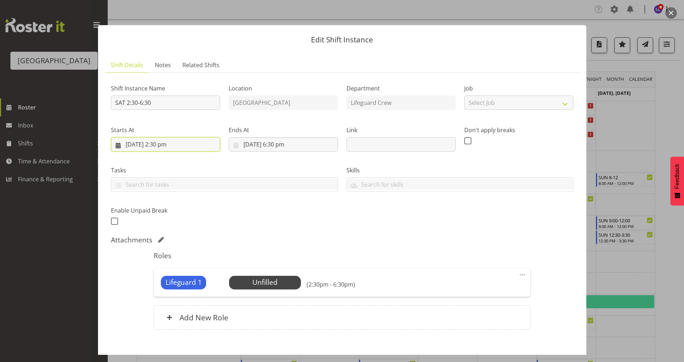
click at [189, 148] on input "30/08/2025, 2:30 pm" at bounding box center [165, 144] width 109 height 14
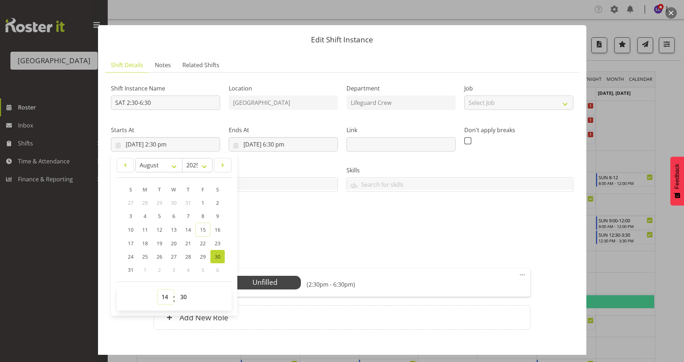
click at [165, 294] on select "00 01 02 03 04 05 06 07 08 09 10 11 12 13 14 15 16 17 18 19 20 21 22 23" at bounding box center [166, 297] width 16 height 14
select select "15"
click at [158, 290] on select "00 01 02 03 04 05 06 07 08 09 10 11 12 13 14 15 16 17 18 19 20 21 22 23" at bounding box center [166, 297] width 16 height 14
type input "30/08/2025, 3:30 pm"
click at [300, 218] on div "Shift Instance Name SAT 2:30-6:30 Location Splash Palace Department Lifeguard C…" at bounding box center [342, 152] width 471 height 157
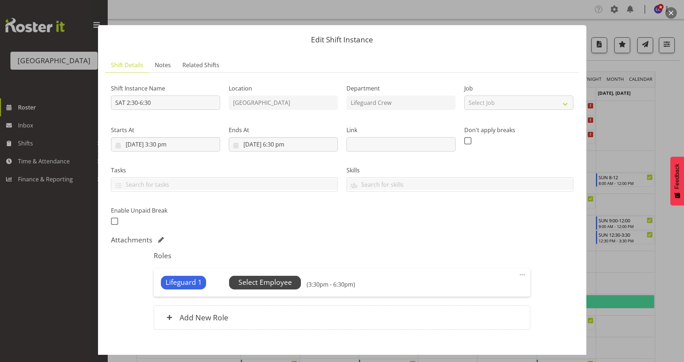
click at [281, 281] on span "Select Employee" at bounding box center [266, 282] width 54 height 10
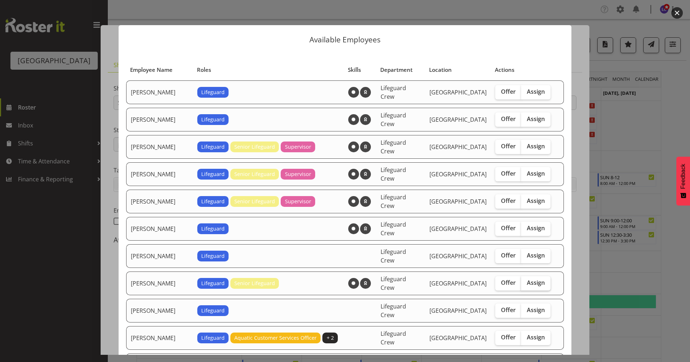
click at [531, 279] on span "Assign" at bounding box center [536, 282] width 18 height 7
click at [526, 281] on input "Assign" at bounding box center [523, 283] width 5 height 5
checkbox input "true"
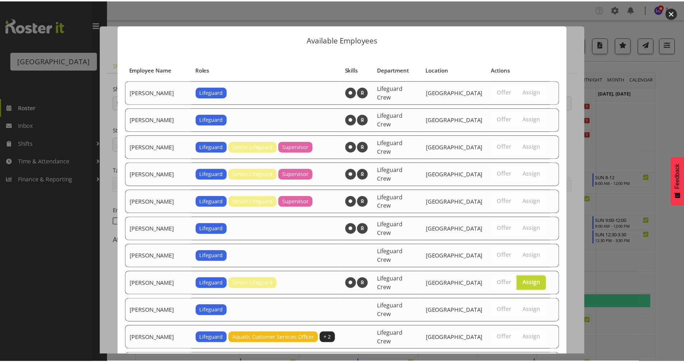
scroll to position [549, 0]
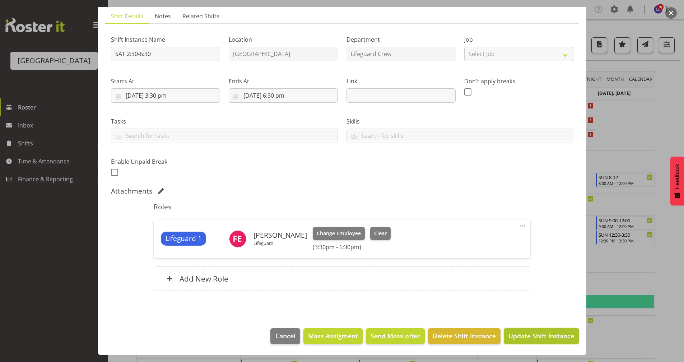
click at [543, 333] on span "Update Shift Instance" at bounding box center [542, 335] width 66 height 9
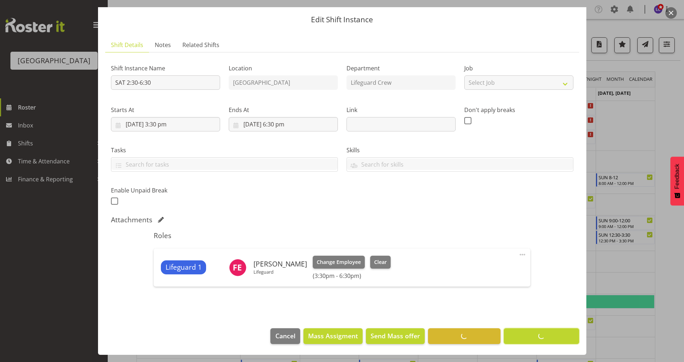
scroll to position [20, 0]
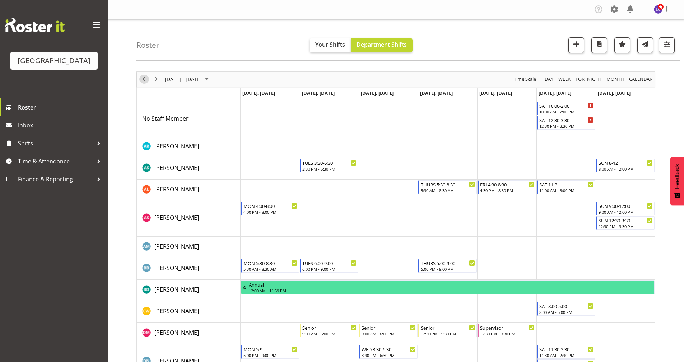
click at [145, 83] on span "Previous" at bounding box center [144, 79] width 9 height 9
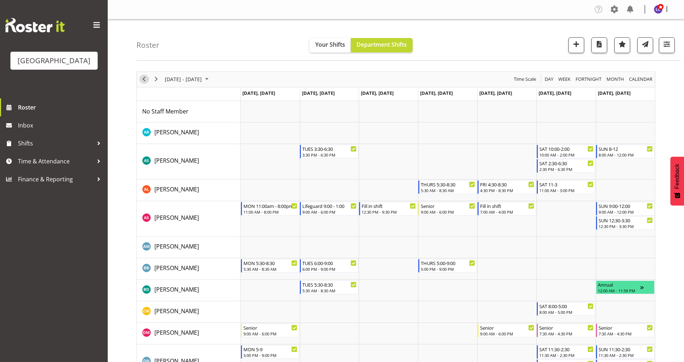
click at [146, 79] on span "Previous" at bounding box center [144, 79] width 9 height 9
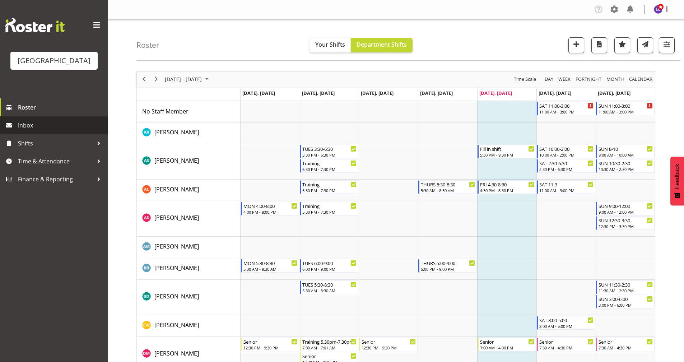
click at [75, 131] on span "Inbox" at bounding box center [61, 125] width 86 height 11
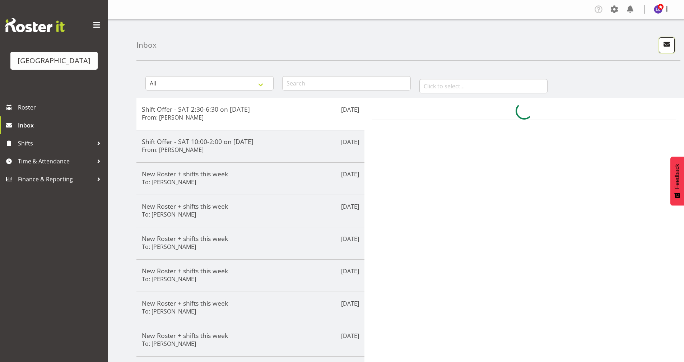
click at [666, 50] on button "button" at bounding box center [667, 45] width 16 height 16
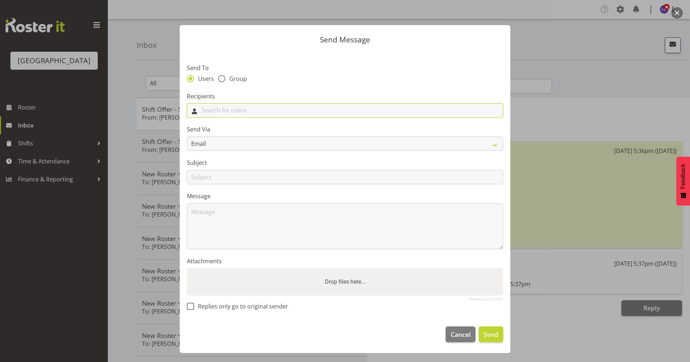
click at [288, 116] on input "text" at bounding box center [344, 110] width 315 height 11
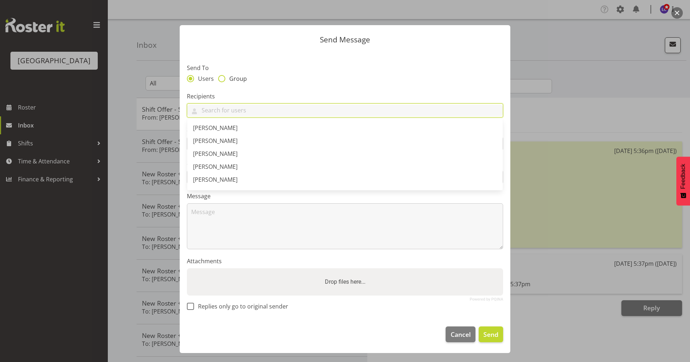
click at [234, 78] on span "Group" at bounding box center [236, 78] width 22 height 7
click at [223, 78] on input "Group" at bounding box center [220, 78] width 5 height 5
radio input "true"
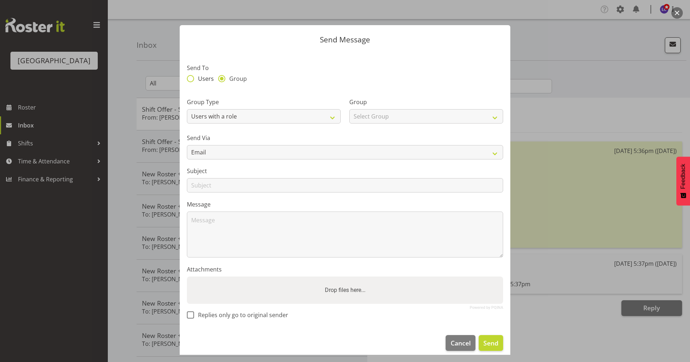
click at [205, 76] on span "Users" at bounding box center [204, 78] width 20 height 7
click at [191, 76] on input "Users" at bounding box center [189, 78] width 5 height 5
radio input "true"
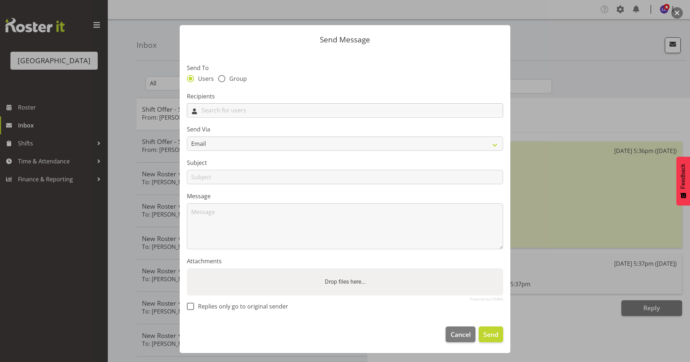
click at [216, 105] on input "text" at bounding box center [344, 110] width 315 height 11
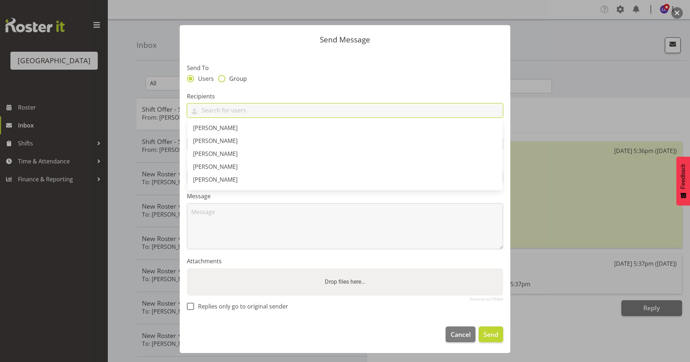
drag, startPoint x: 217, startPoint y: 83, endPoint x: 223, endPoint y: 79, distance: 7.0
click at [222, 79] on div "Users Group" at bounding box center [345, 79] width 316 height 9
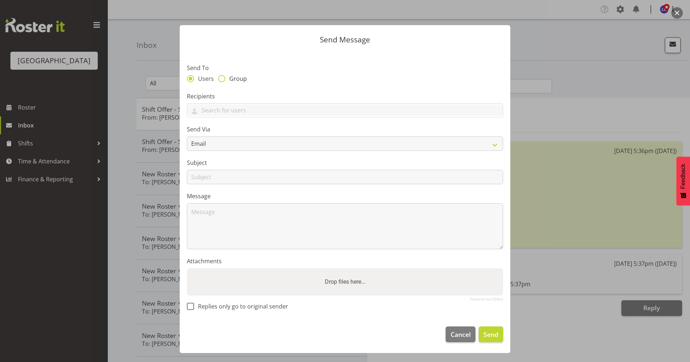
click at [223, 79] on span at bounding box center [221, 78] width 7 height 7
click at [223, 79] on input "Group" at bounding box center [220, 78] width 5 height 5
radio input "true"
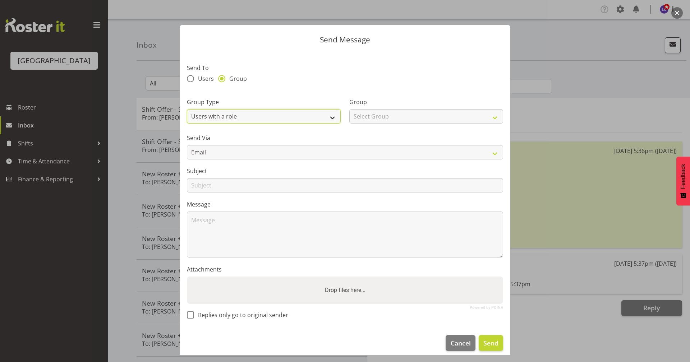
click at [239, 113] on select "Users with a role Users with a skill Primary users in a location All users in a…" at bounding box center [264, 116] width 154 height 14
select select "all_department"
click at [187, 109] on select "Users with a role Users with a skill Primary users in a location All users in a…" at bounding box center [264, 116] width 154 height 14
click at [357, 116] on select "Select Group Cleaning Crew Customer Services Crew Lifeguard Crew Maintenance Cr…" at bounding box center [426, 116] width 154 height 14
select select "114"
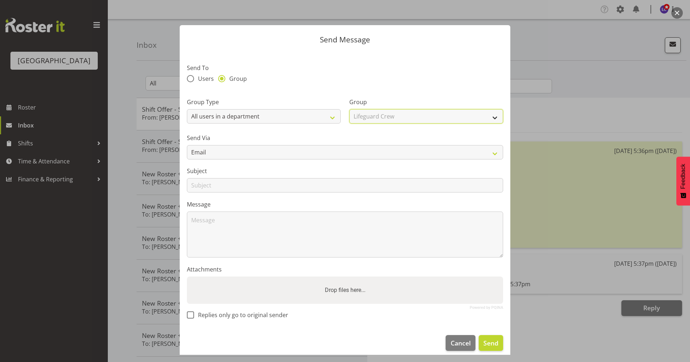
click at [349, 109] on select "Select Group Cleaning Crew Customer Services Crew Lifeguard Crew Maintenance Cr…" at bounding box center [426, 116] width 154 height 14
click at [292, 152] on select "Email SMS" at bounding box center [345, 152] width 316 height 14
select select "sms"
click at [187, 145] on select "Email SMS" at bounding box center [345, 152] width 316 height 14
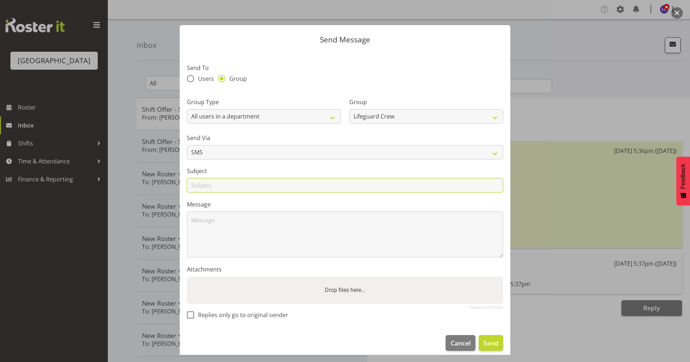
click at [264, 183] on input "text" at bounding box center [345, 185] width 316 height 14
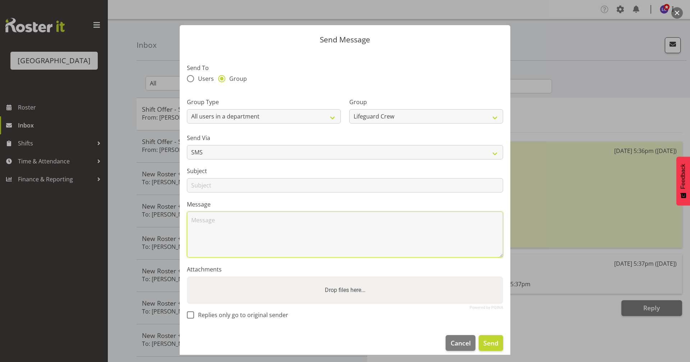
click at [364, 234] on textarea at bounding box center [345, 235] width 316 height 46
type textarea "Afternoon, We have an 11.00-3.00 shift available both [DATE] and [DATE] if anyo…"
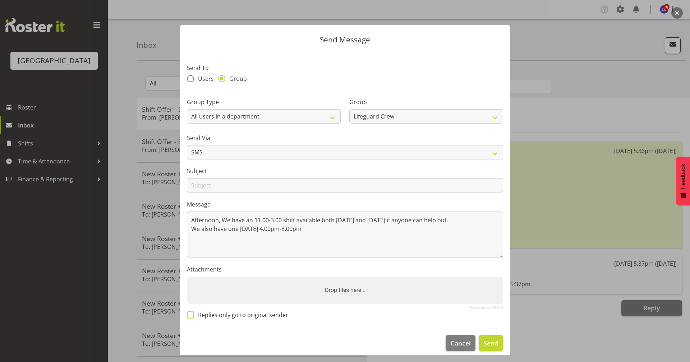
click at [257, 314] on span "Replies only go to original sender" at bounding box center [241, 314] width 94 height 7
click at [191, 314] on input "Replies only go to original sender" at bounding box center [189, 315] width 5 height 5
checkbox input "true"
click at [334, 240] on textarea "Afternoon, We have an 11.00-3.00 shift available both [DATE] and [DATE] if anyo…" at bounding box center [345, 235] width 316 height 46
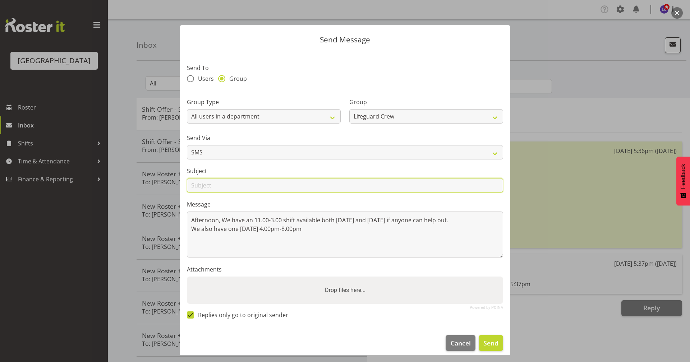
click at [323, 188] on input "text" at bounding box center [345, 185] width 316 height 14
type input "Shift [DATE] and Weekend"
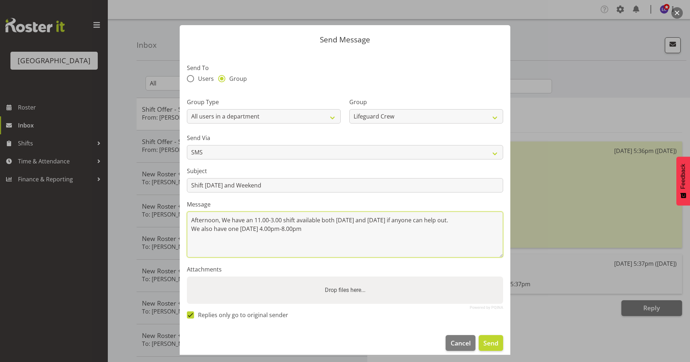
click at [329, 232] on textarea "Afternoon, We have an 11.00-3.00 shift available both [DATE] and [DATE] if anyo…" at bounding box center [345, 235] width 316 height 46
type textarea "Afternoon, We have an 11.00-3.00 shift available both [DATE] and [DATE] if anyo…"
click at [497, 345] on button "Send" at bounding box center [491, 343] width 24 height 16
